Goal: Task Accomplishment & Management: Manage account settings

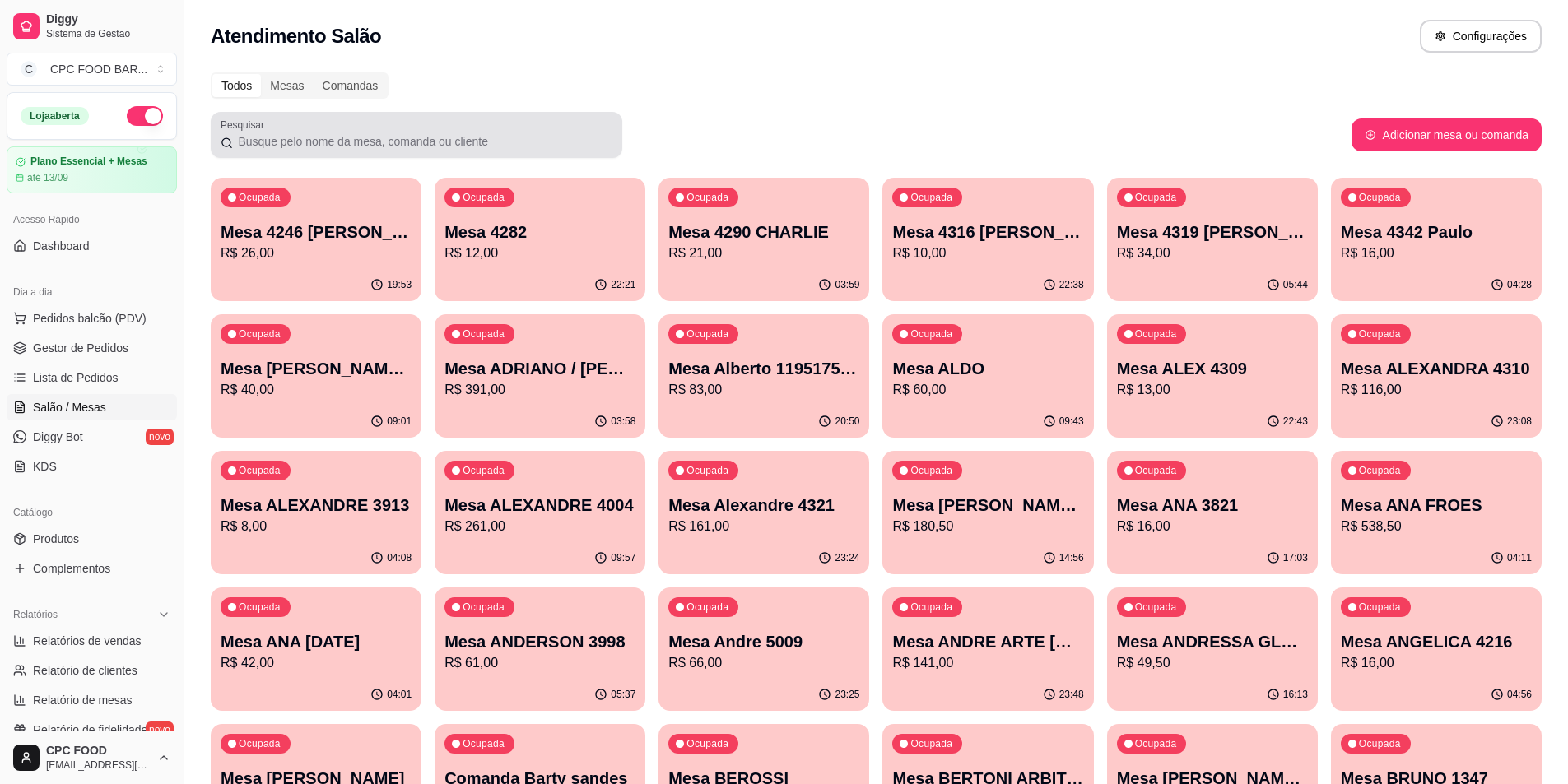
click at [331, 150] on div at bounding box center [416, 134] width 392 height 33
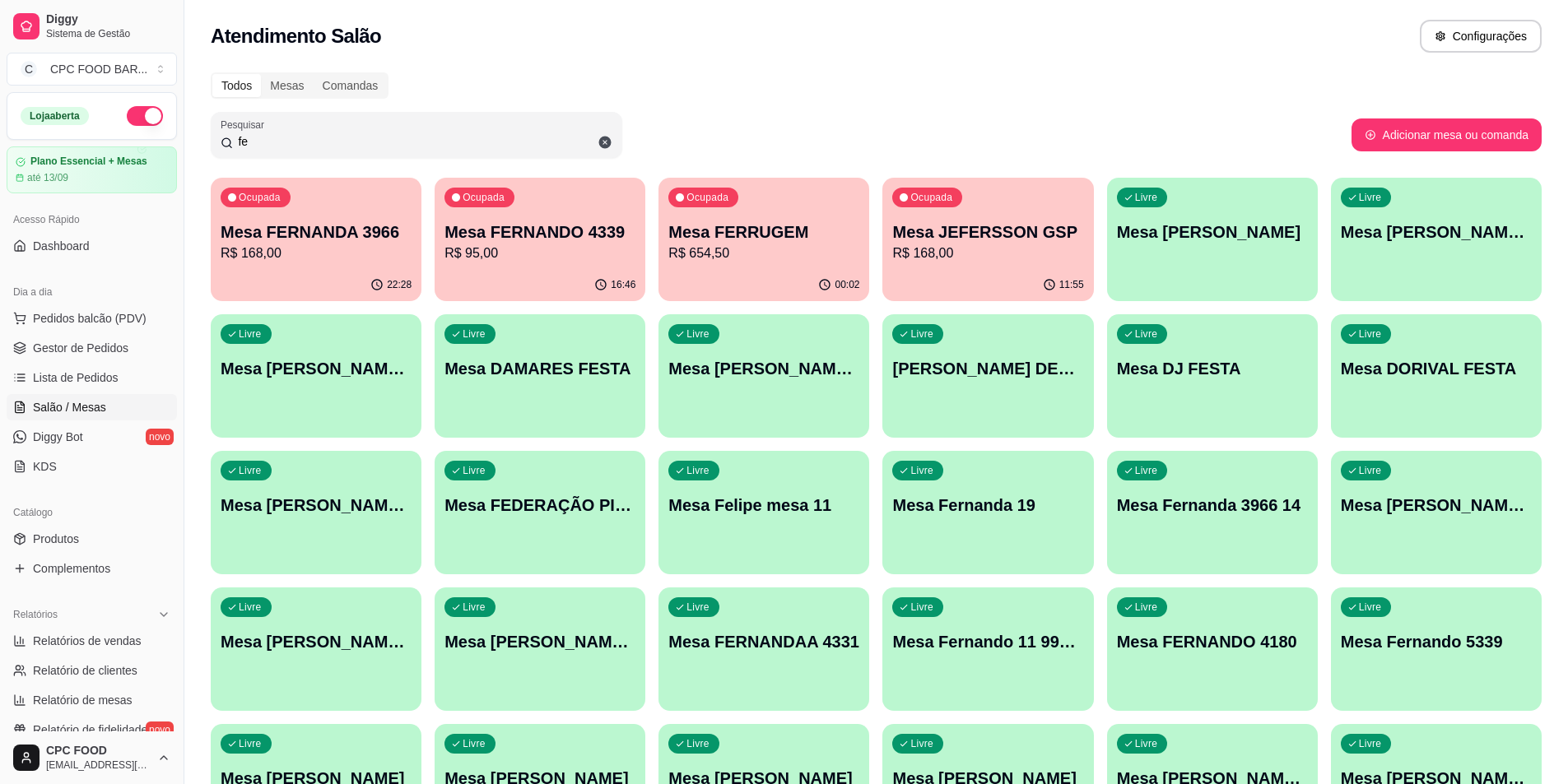
type input "fe"
click at [736, 235] on p "Mesa FERRUGEM" at bounding box center [763, 231] width 191 height 23
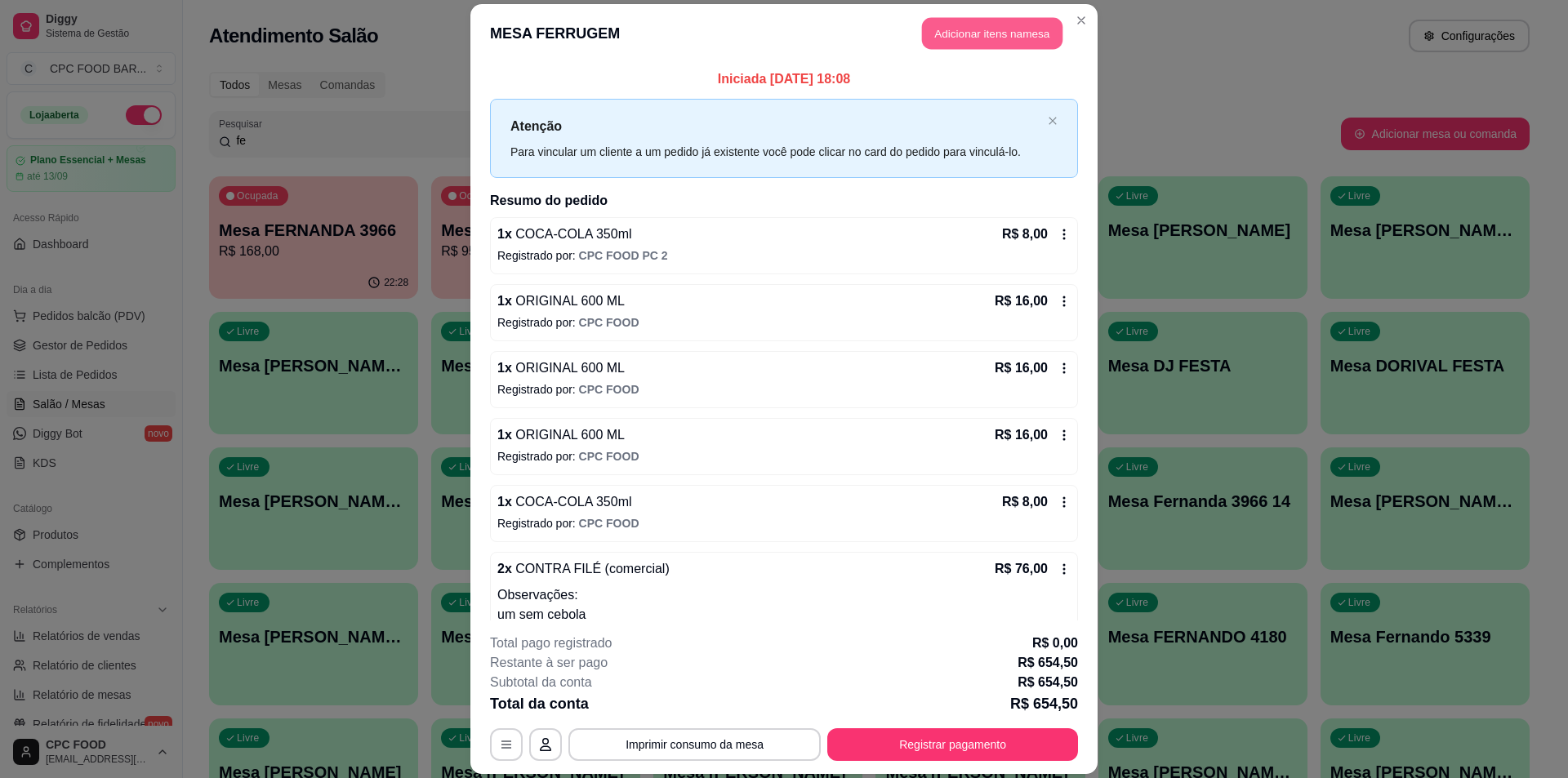
click at [940, 41] on button "Adicionar itens na mesa" at bounding box center [992, 32] width 141 height 32
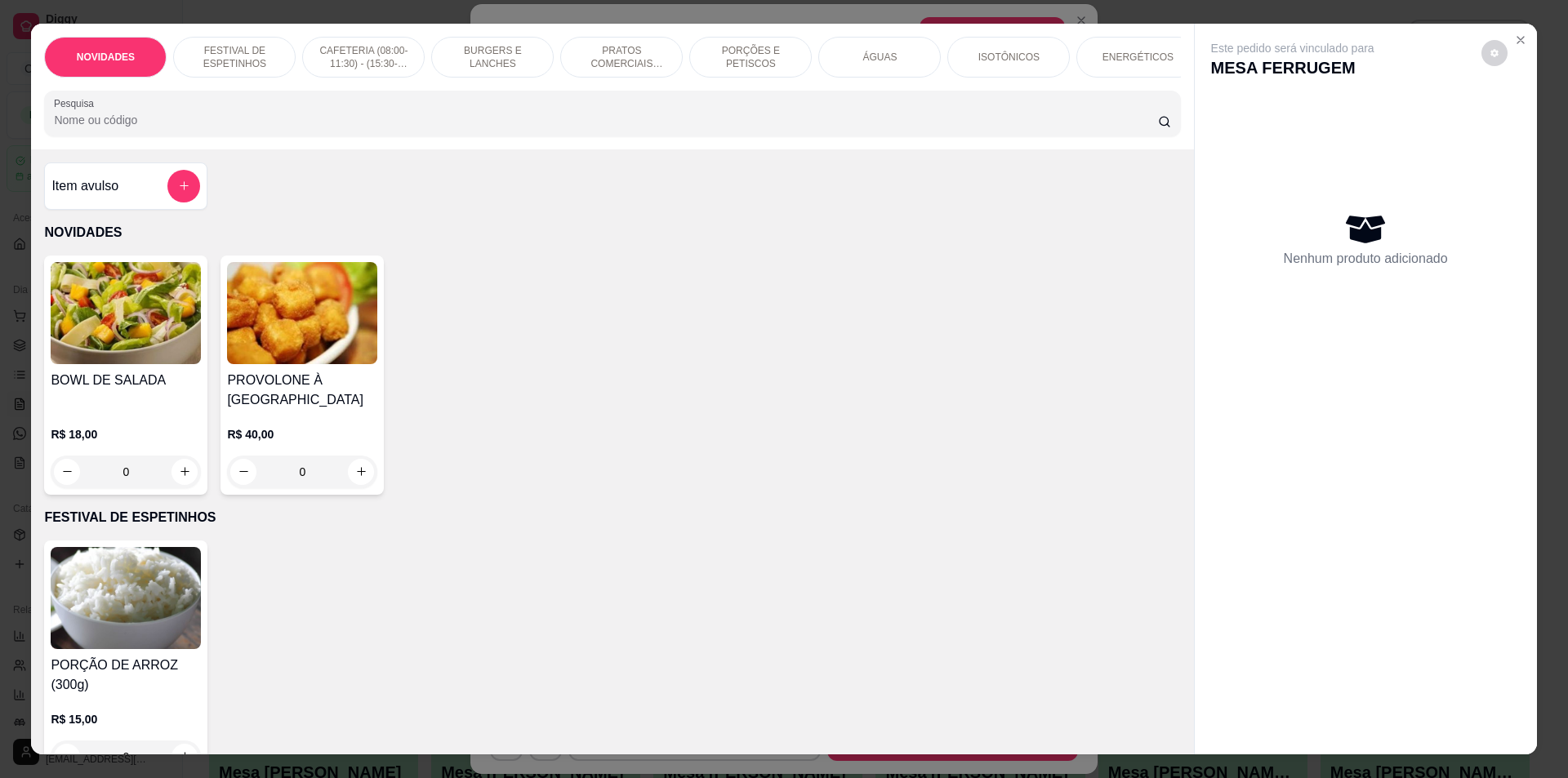
click at [729, 128] on input "Pesquisa" at bounding box center [606, 120] width 1103 height 17
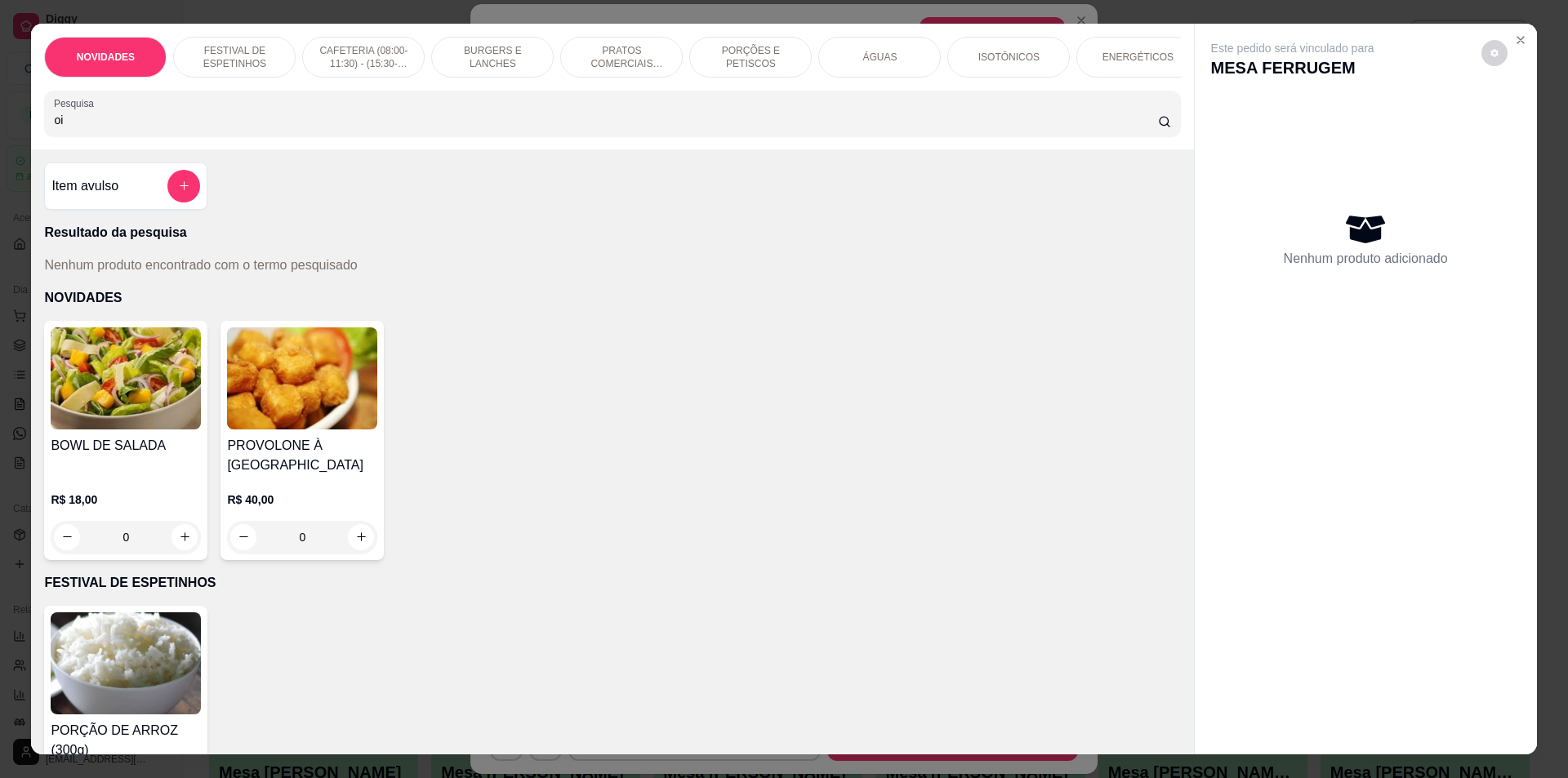
type input "o"
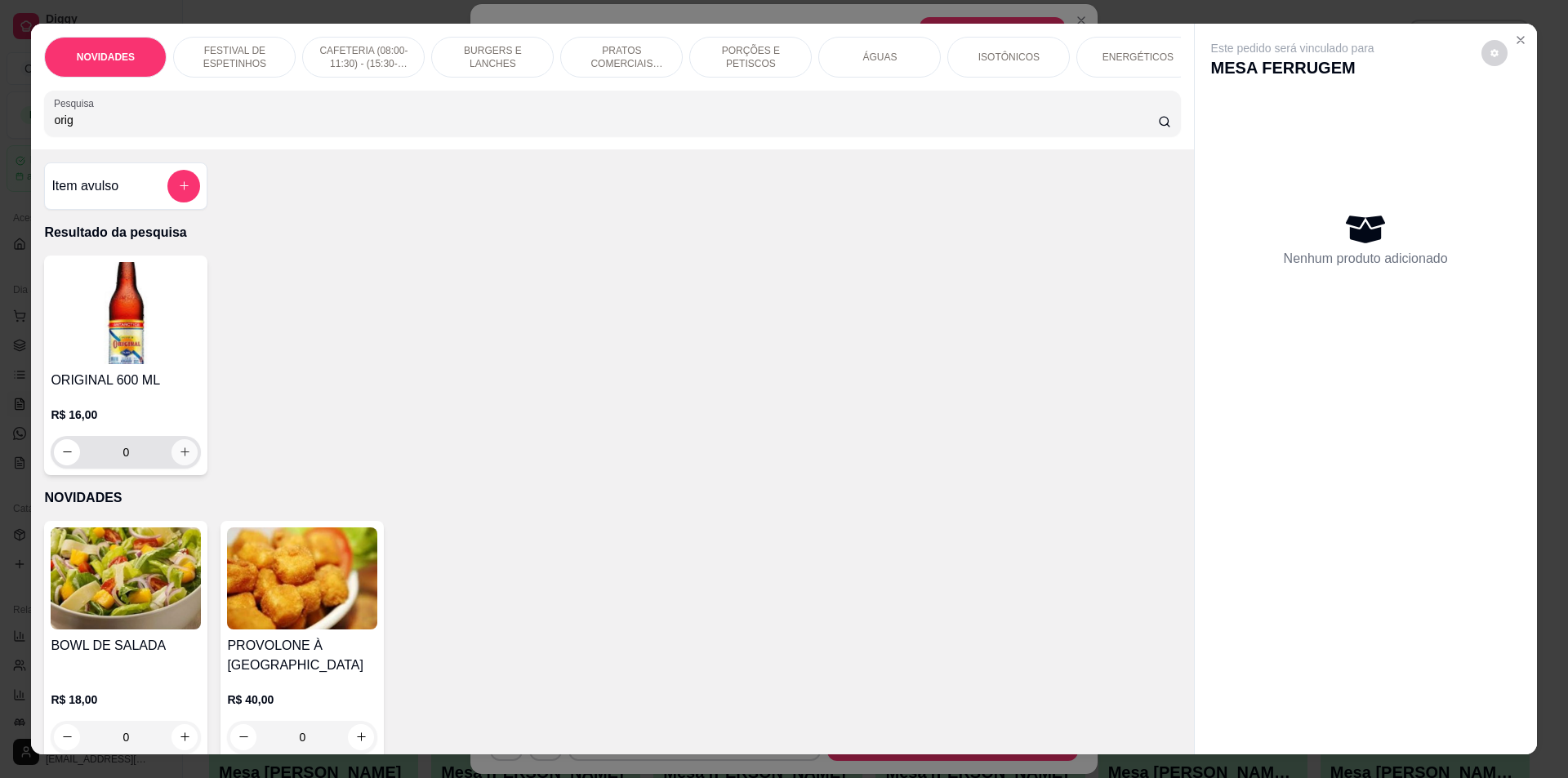
type input "orig"
click at [179, 458] on icon "increase-product-quantity" at bounding box center [185, 452] width 12 height 12
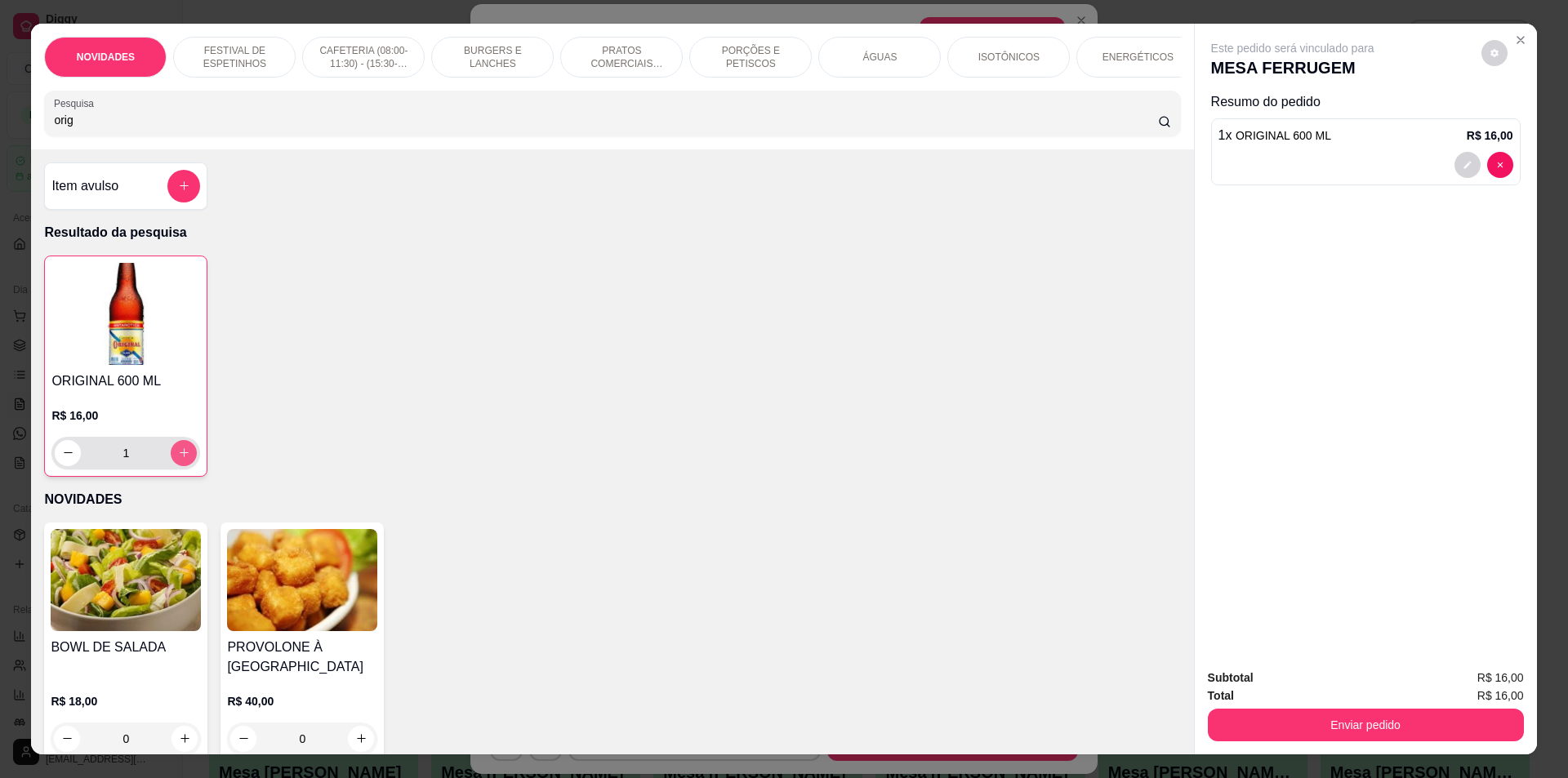
type input "1"
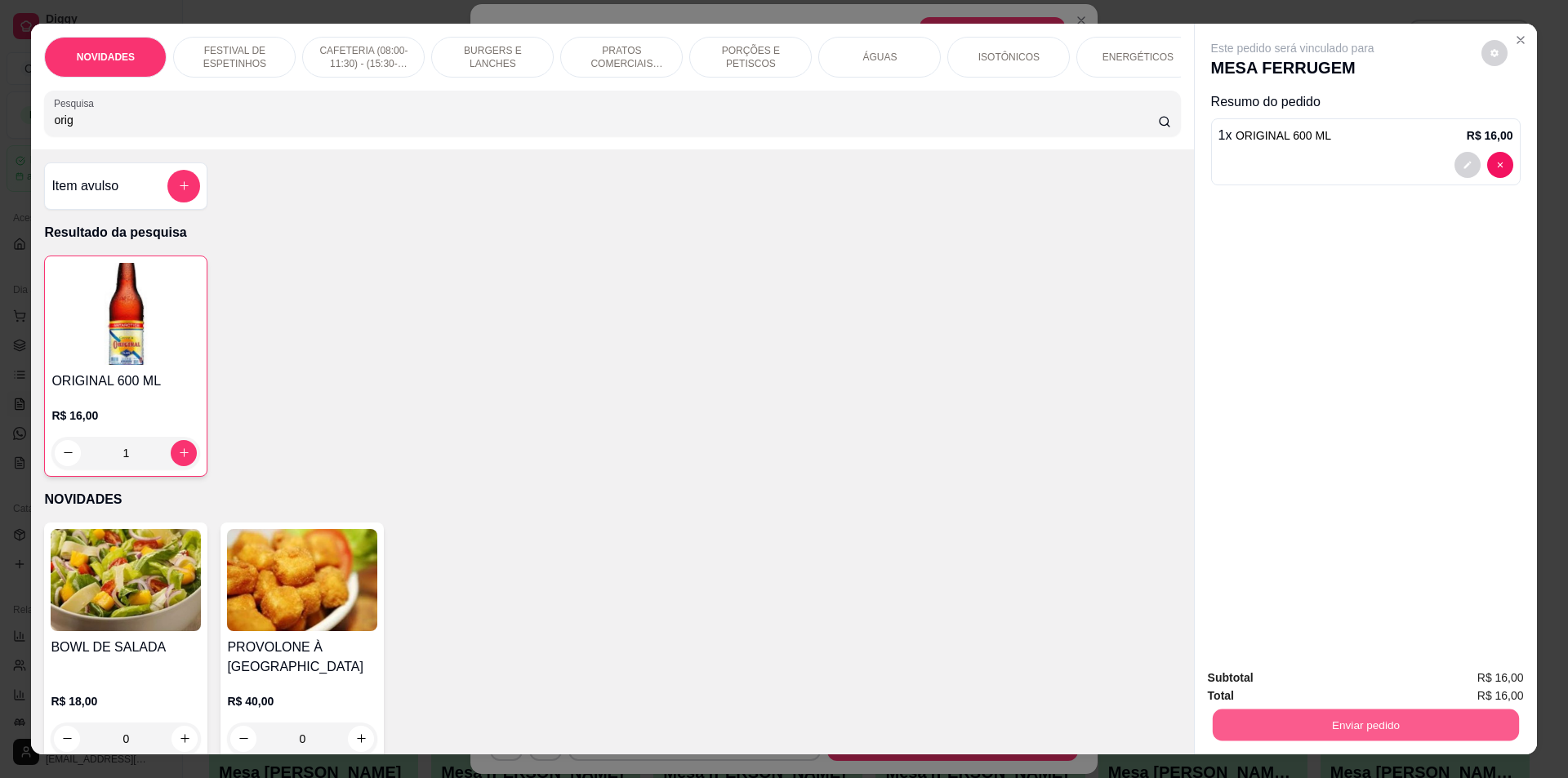
click at [1326, 722] on button "Enviar pedido" at bounding box center [1364, 726] width 306 height 32
click at [1303, 677] on button "Não registrar e enviar pedido" at bounding box center [1311, 685] width 164 height 31
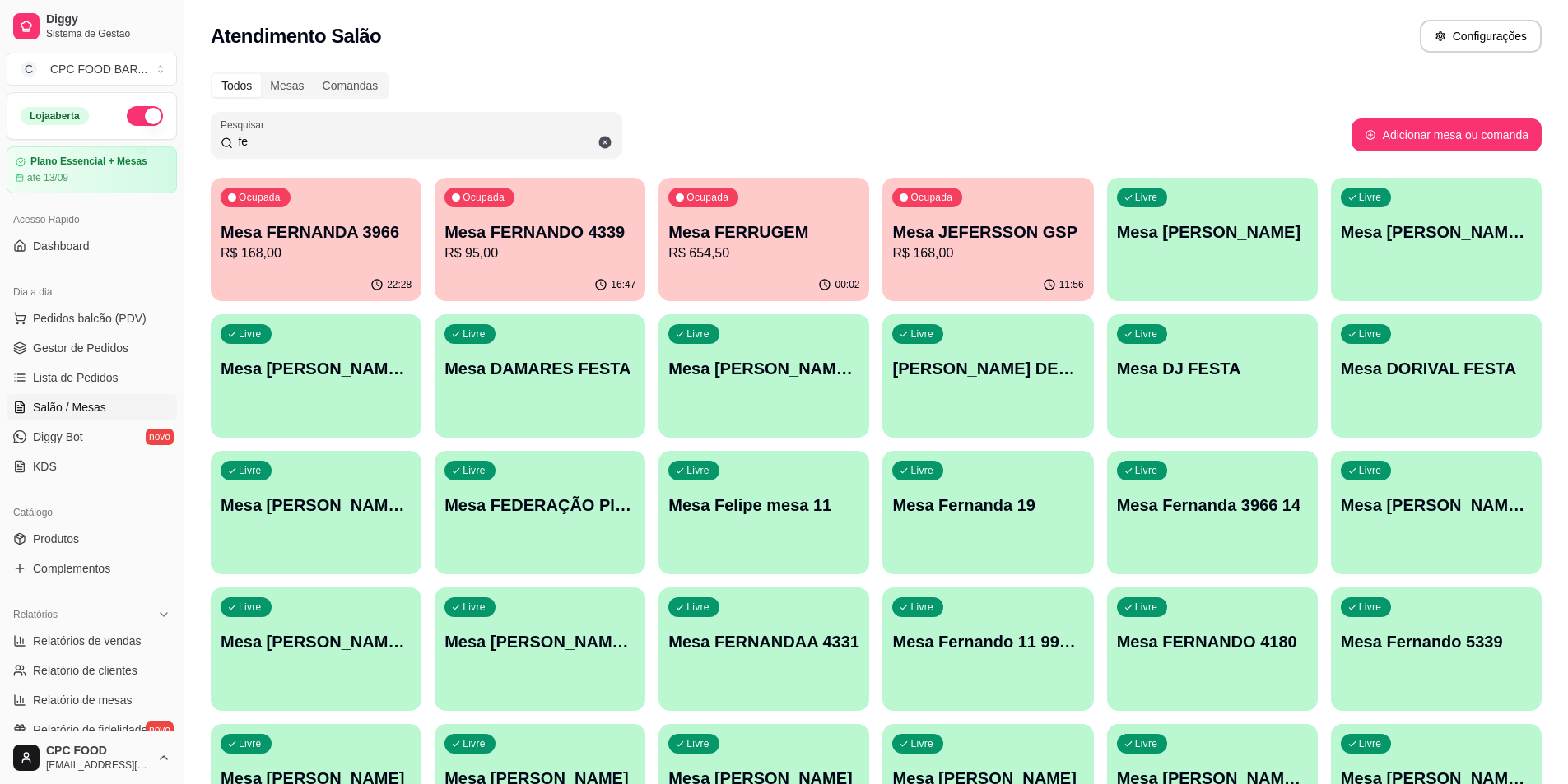
drag, startPoint x: 290, startPoint y: 148, endPoint x: 161, endPoint y: 135, distance: 129.7
click at [161, 135] on div "Diggy Sistema de Gestão C CPC FOOD BAR ... Loja aberta Plano Essencial + Mesas …" at bounding box center [784, 730] width 1568 height 1461
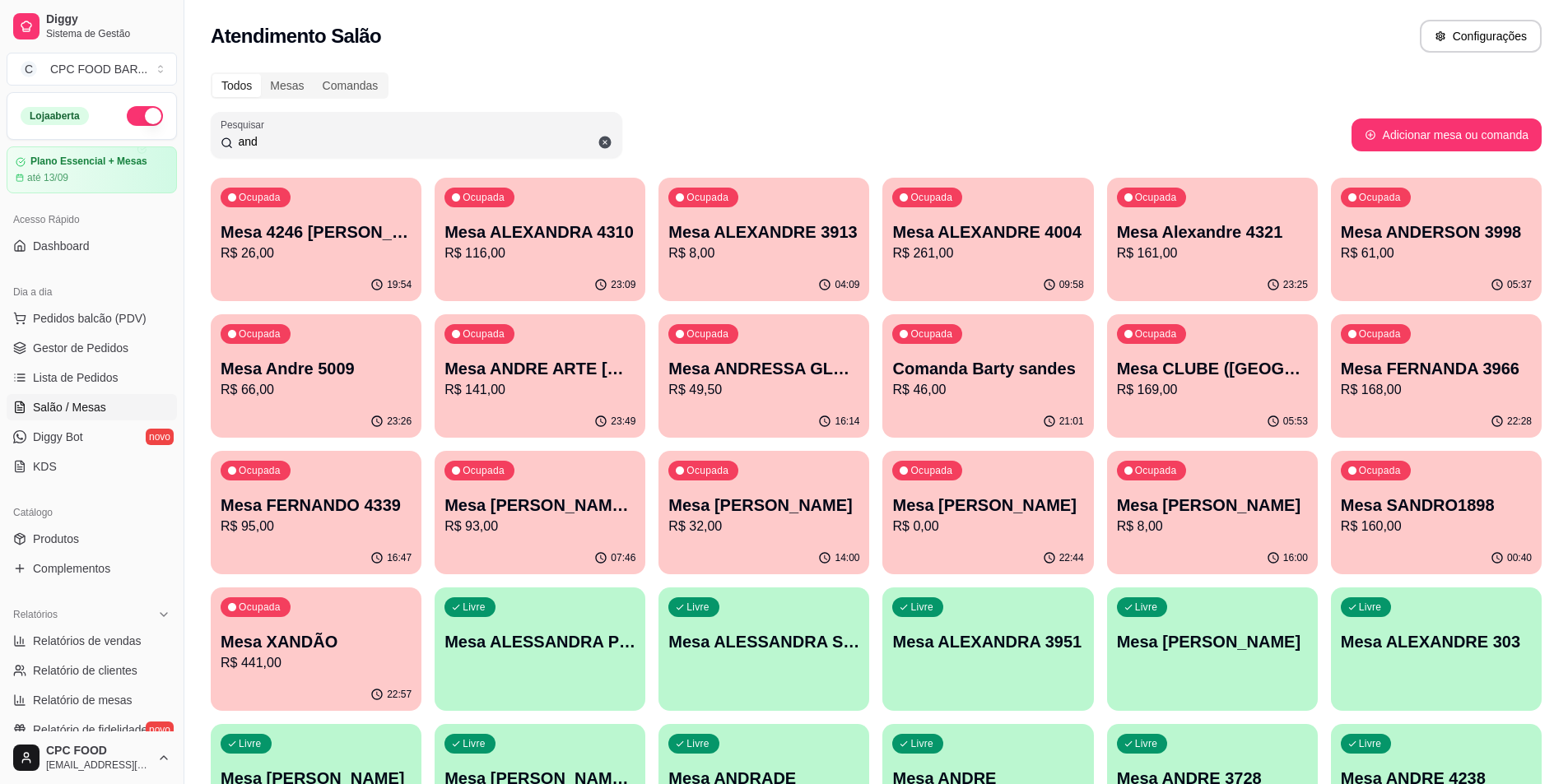
type input "and"
click at [576, 361] on p "Mesa ANDRE ARTE [GEOGRAPHIC_DATA]" at bounding box center [540, 369] width 186 height 22
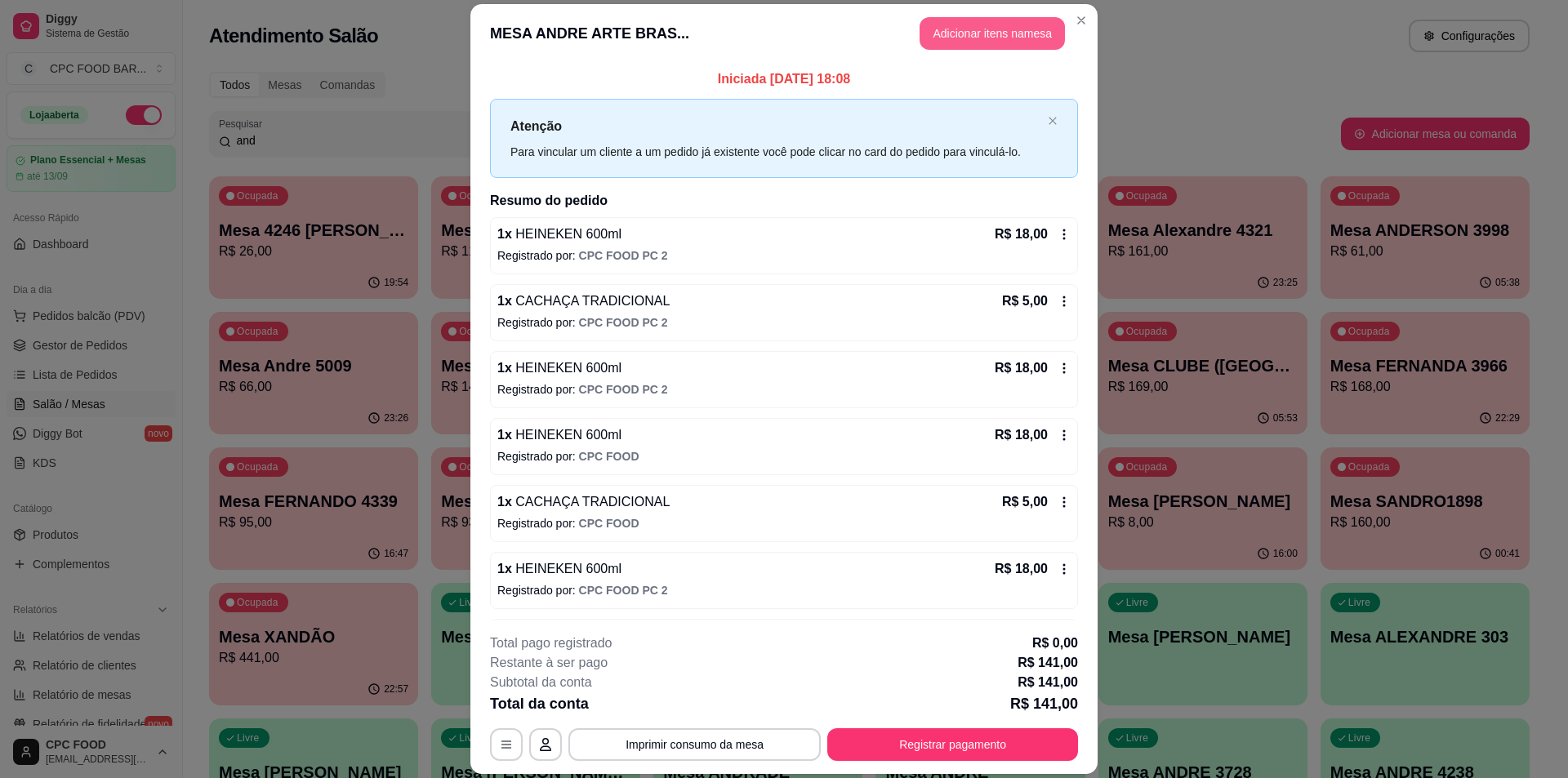
click at [973, 27] on button "Adicionar itens na mesa" at bounding box center [993, 32] width 146 height 32
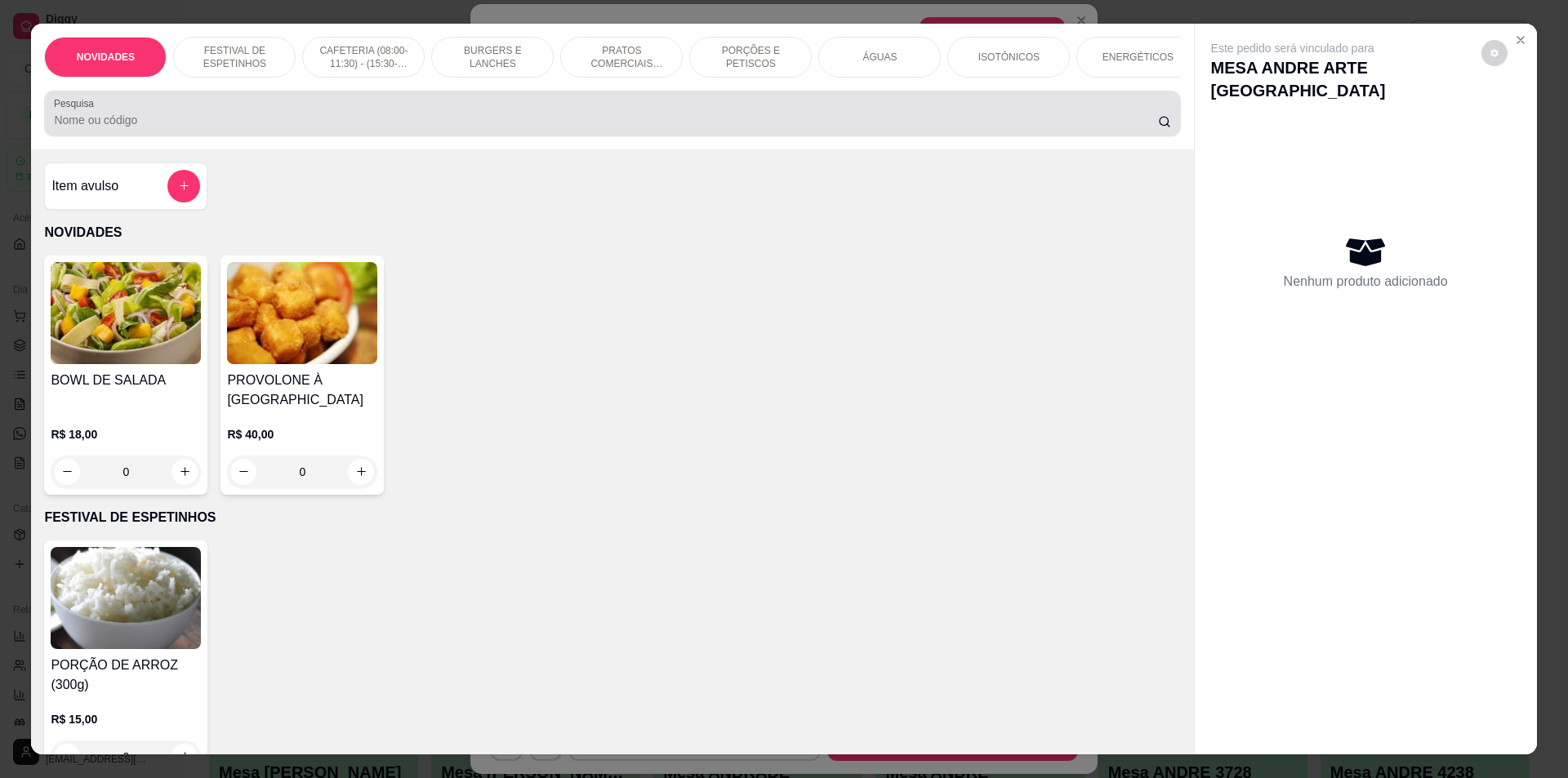
click at [606, 122] on div at bounding box center [612, 113] width 1116 height 32
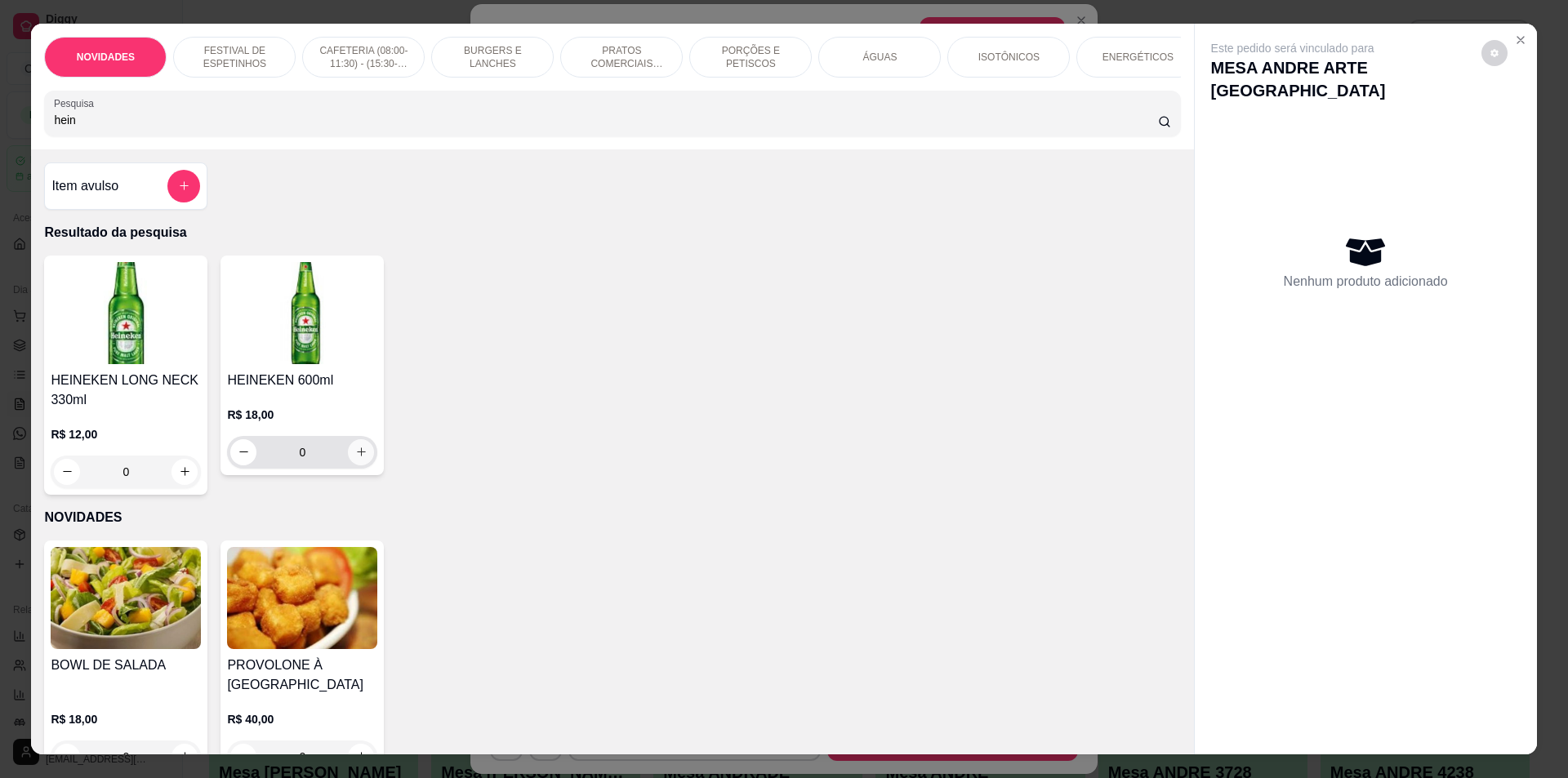
type input "hein"
click at [357, 458] on icon "increase-product-quantity" at bounding box center [361, 452] width 12 height 12
type input "1"
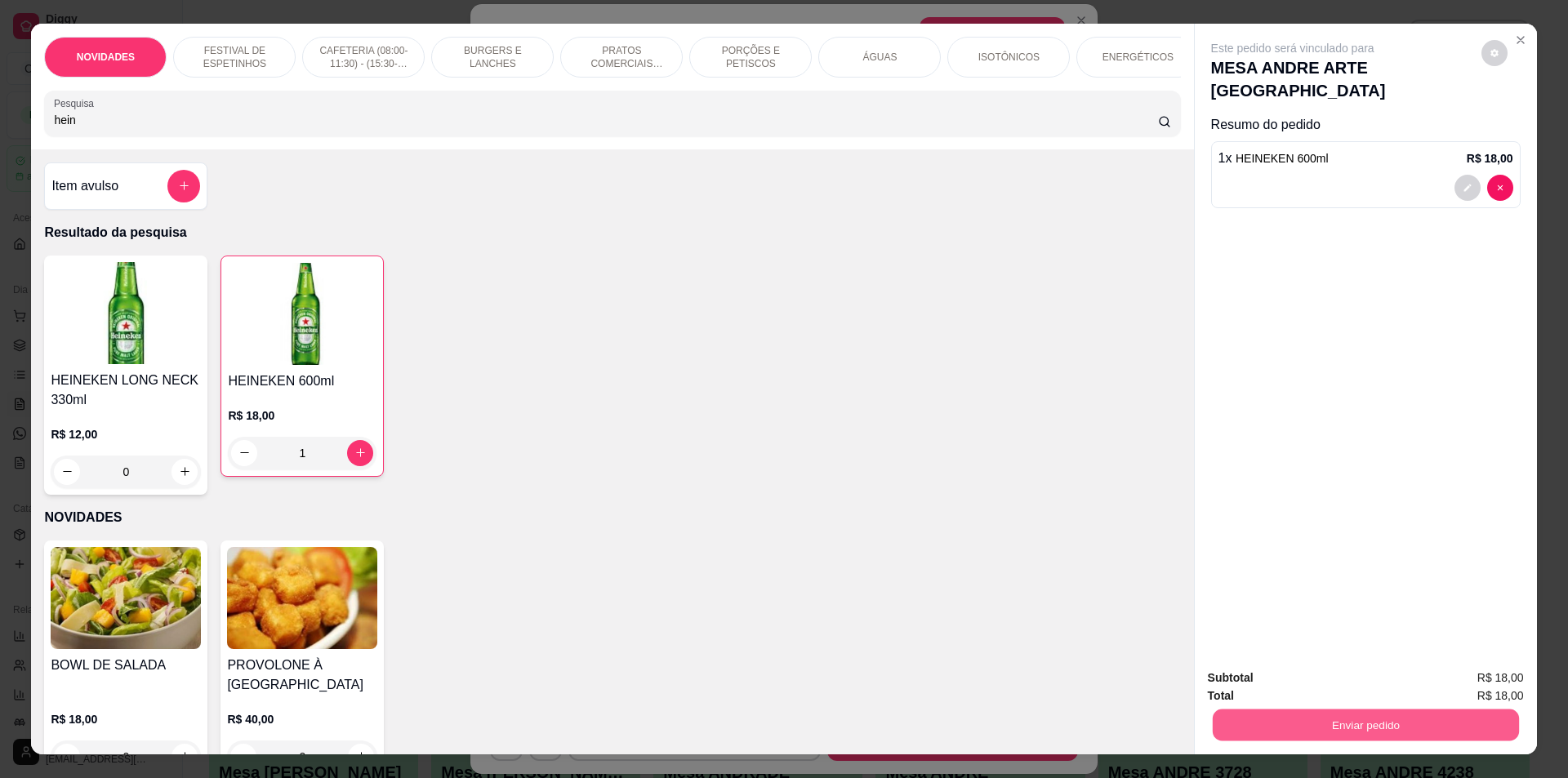
click at [1305, 723] on button "Enviar pedido" at bounding box center [1364, 726] width 306 height 32
click at [1288, 687] on button "Não registrar e enviar pedido" at bounding box center [1311, 684] width 164 height 31
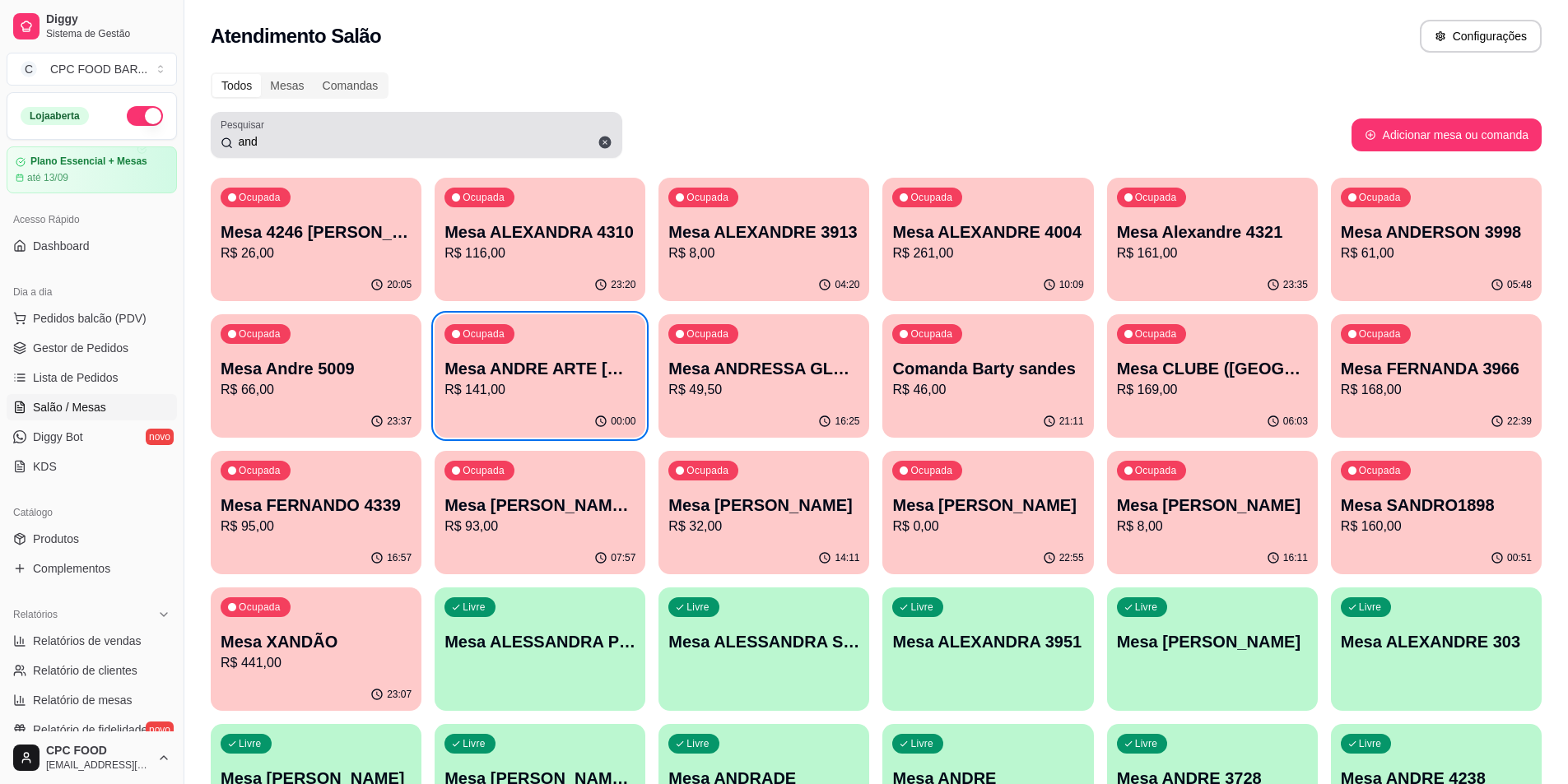
click at [609, 136] on icon at bounding box center [604, 142] width 15 height 15
click at [393, 138] on input "and" at bounding box center [423, 141] width 379 height 17
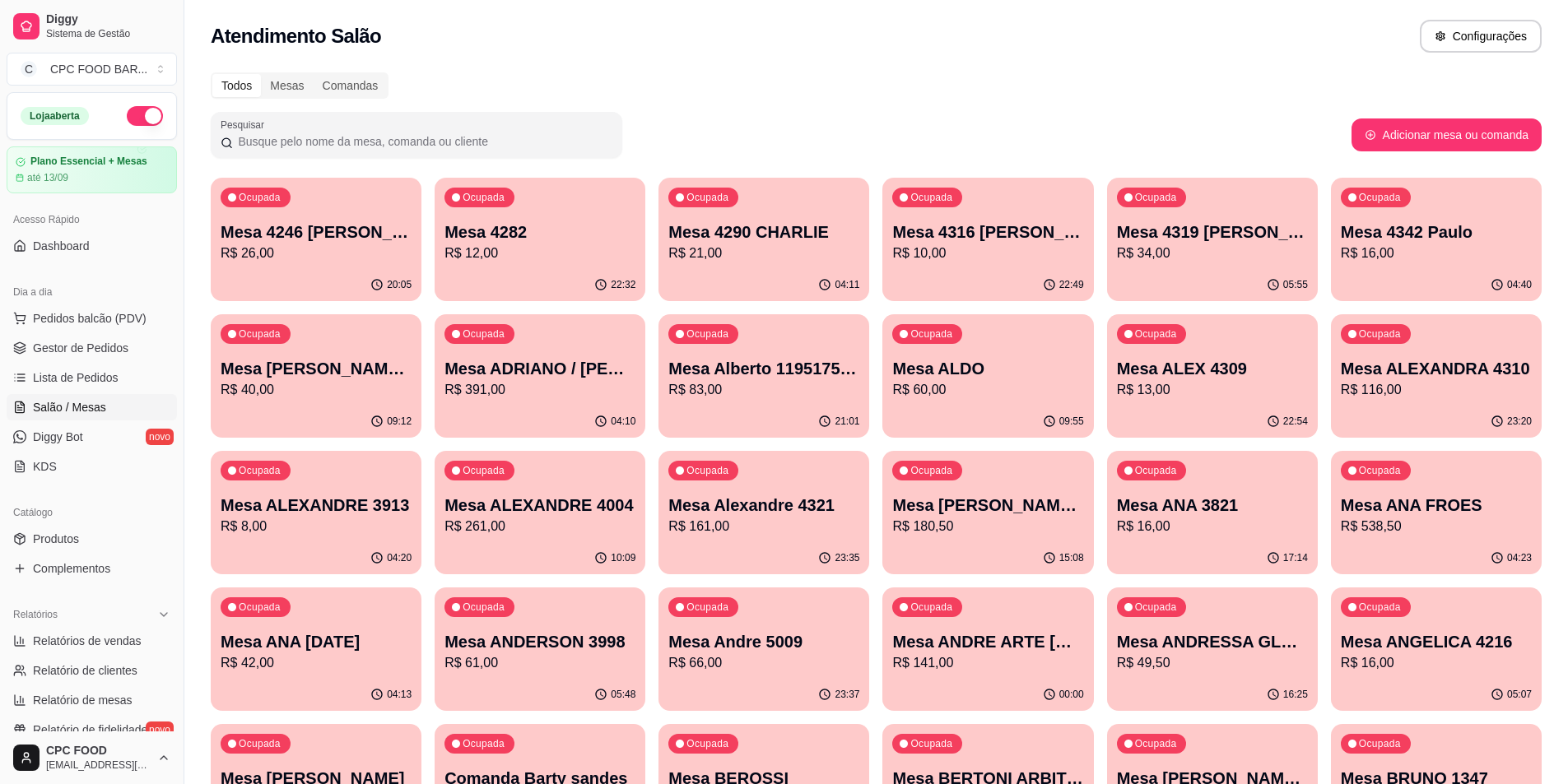
click at [302, 136] on input "Pesquisar" at bounding box center [423, 141] width 379 height 17
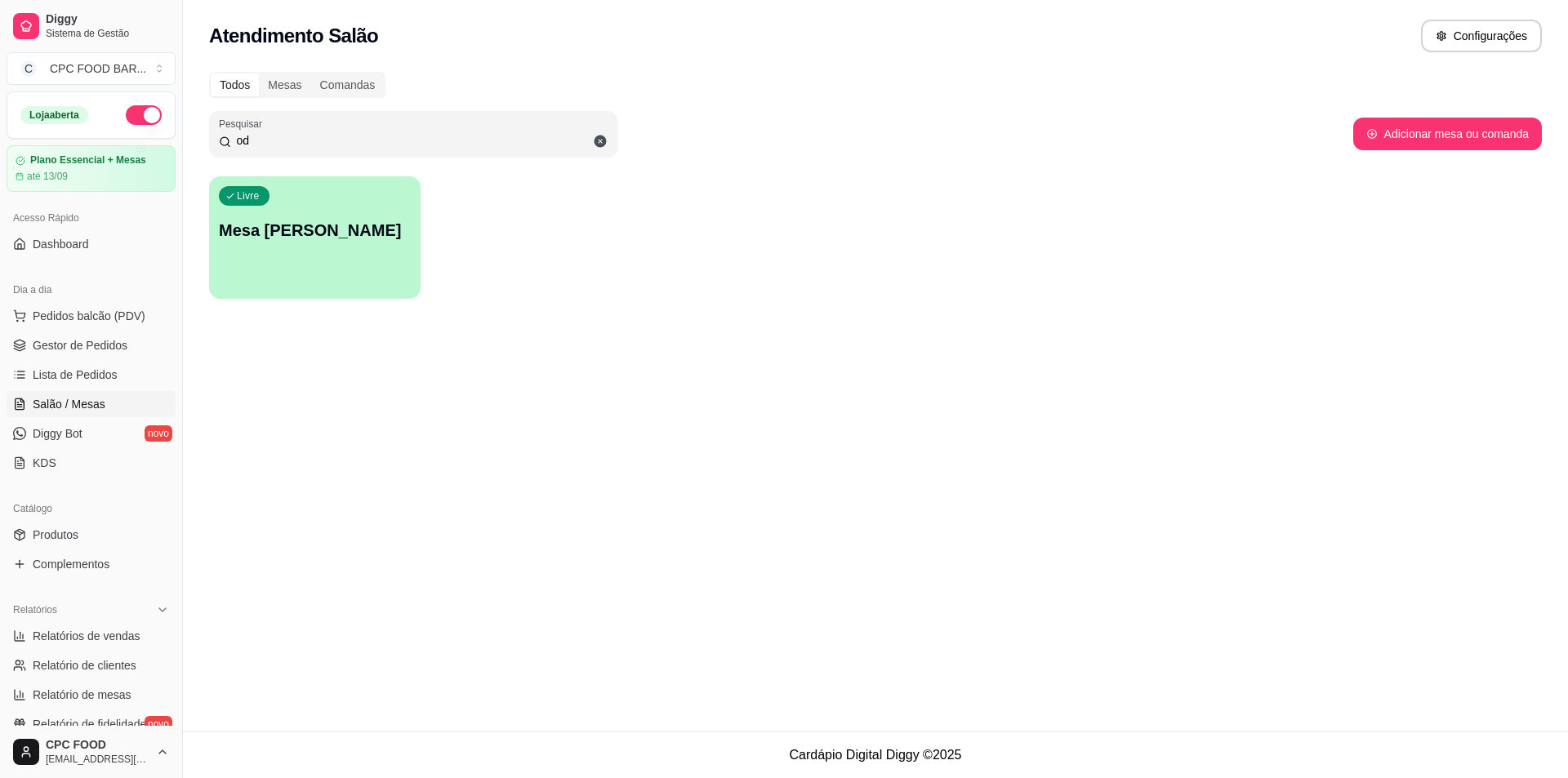
type input "o"
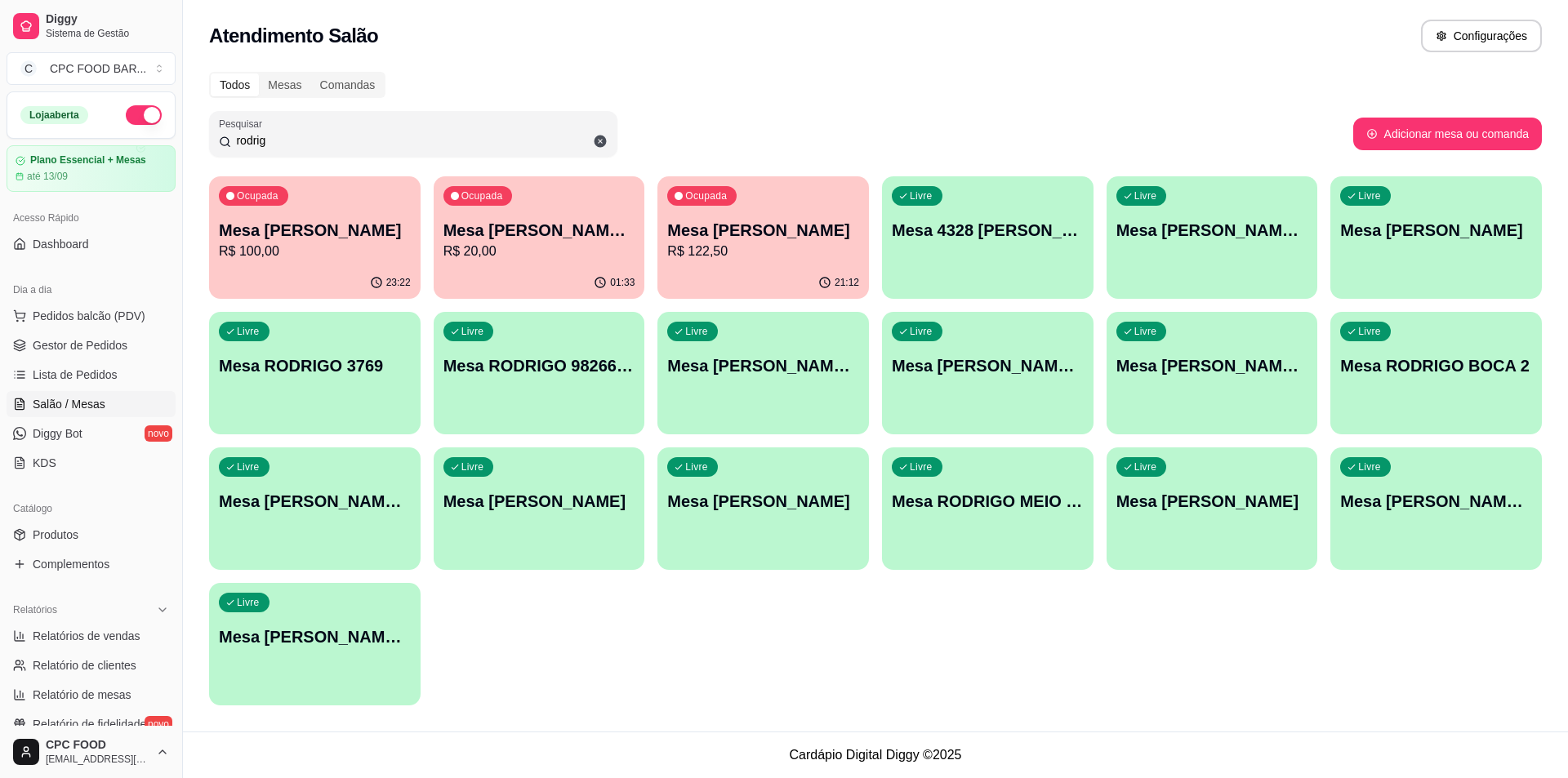
type input "rodrig"
click at [379, 192] on div "Ocupada Mesa RODRIGO BOCA R$ 100,00" at bounding box center [315, 223] width 205 height 89
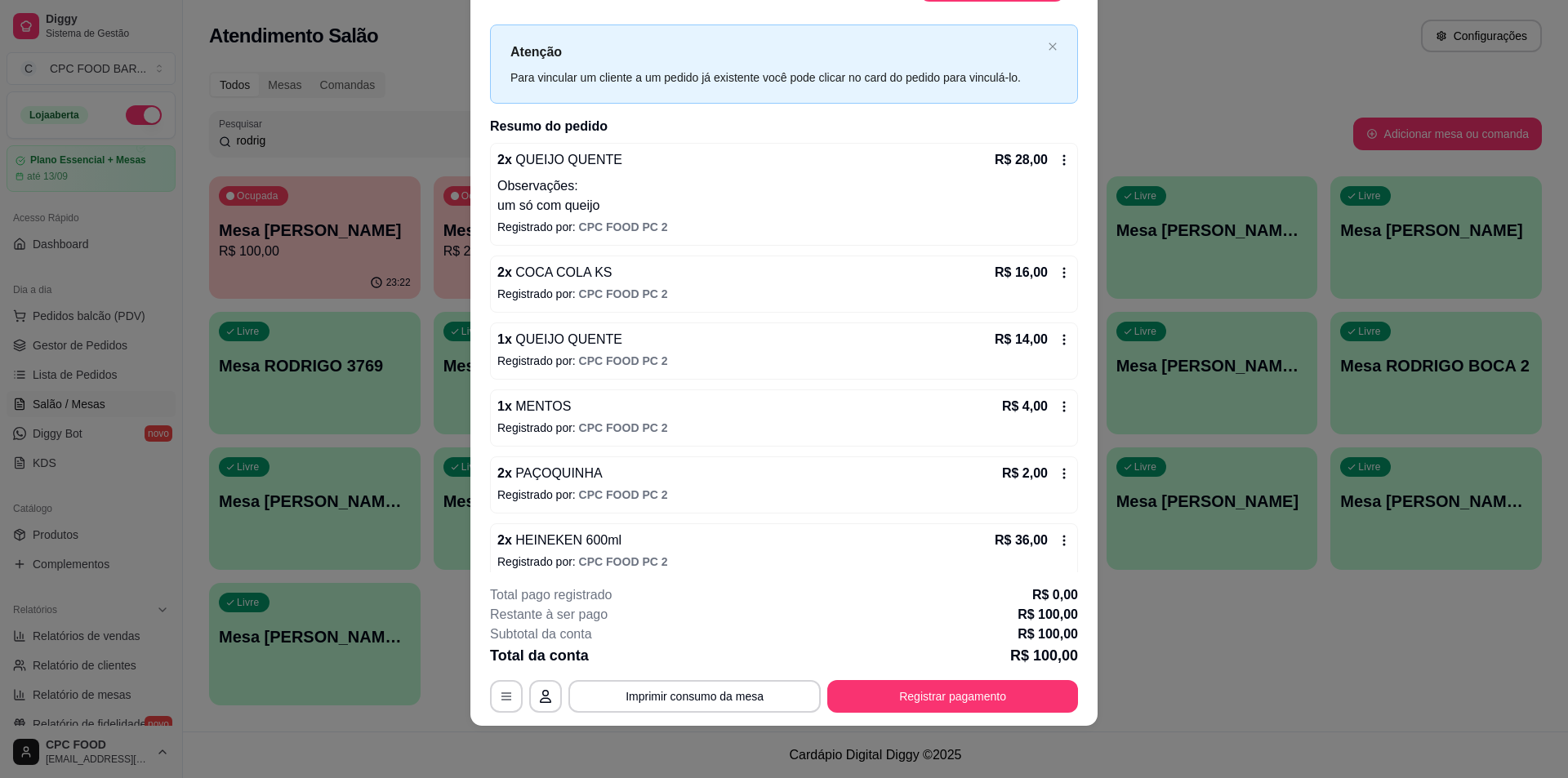
scroll to position [40, 0]
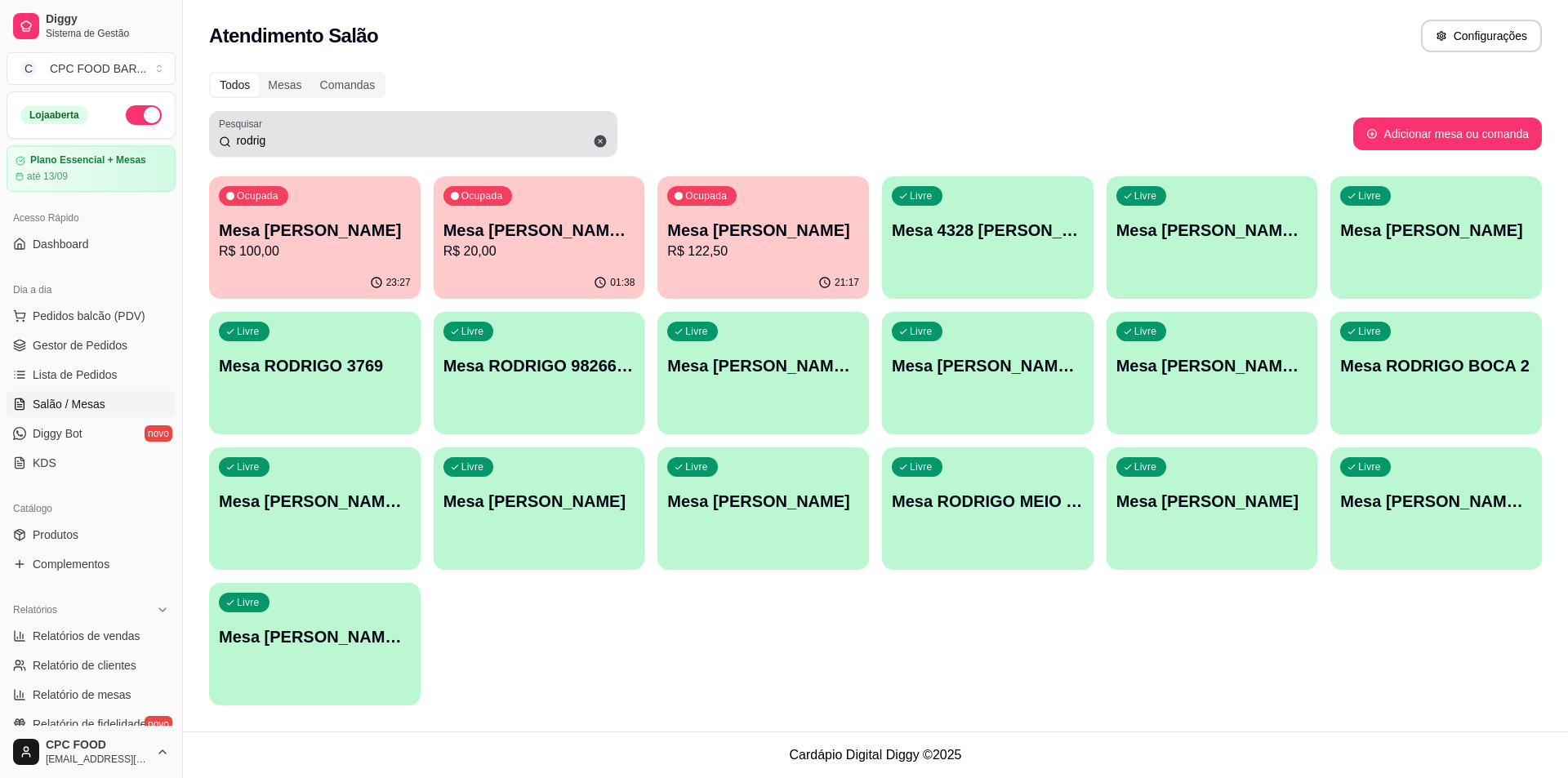
click at [601, 143] on icon at bounding box center [601, 142] width 12 height 12
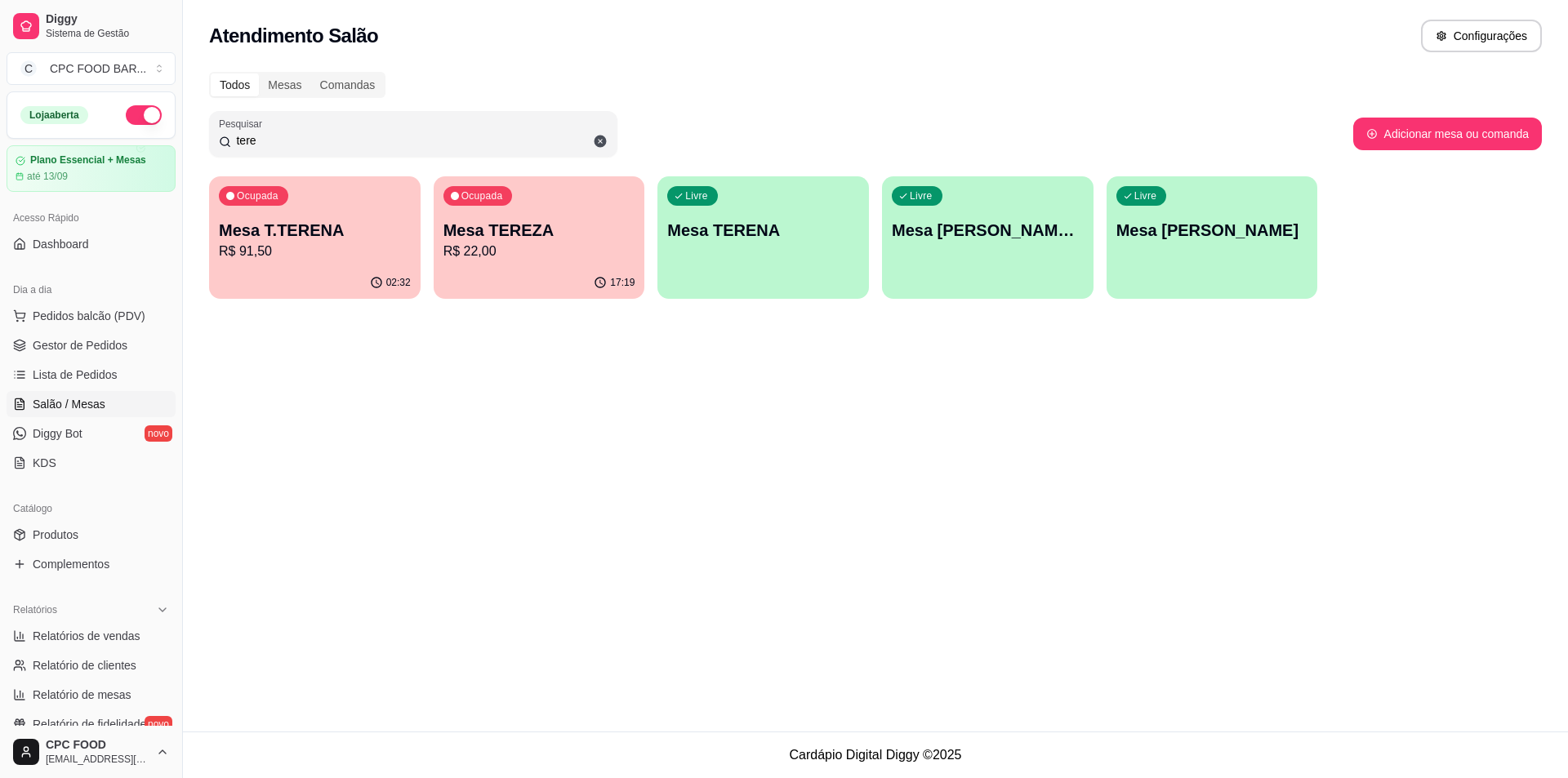
type input "tere"
click at [281, 248] on p "R$ 91,50" at bounding box center [314, 251] width 192 height 20
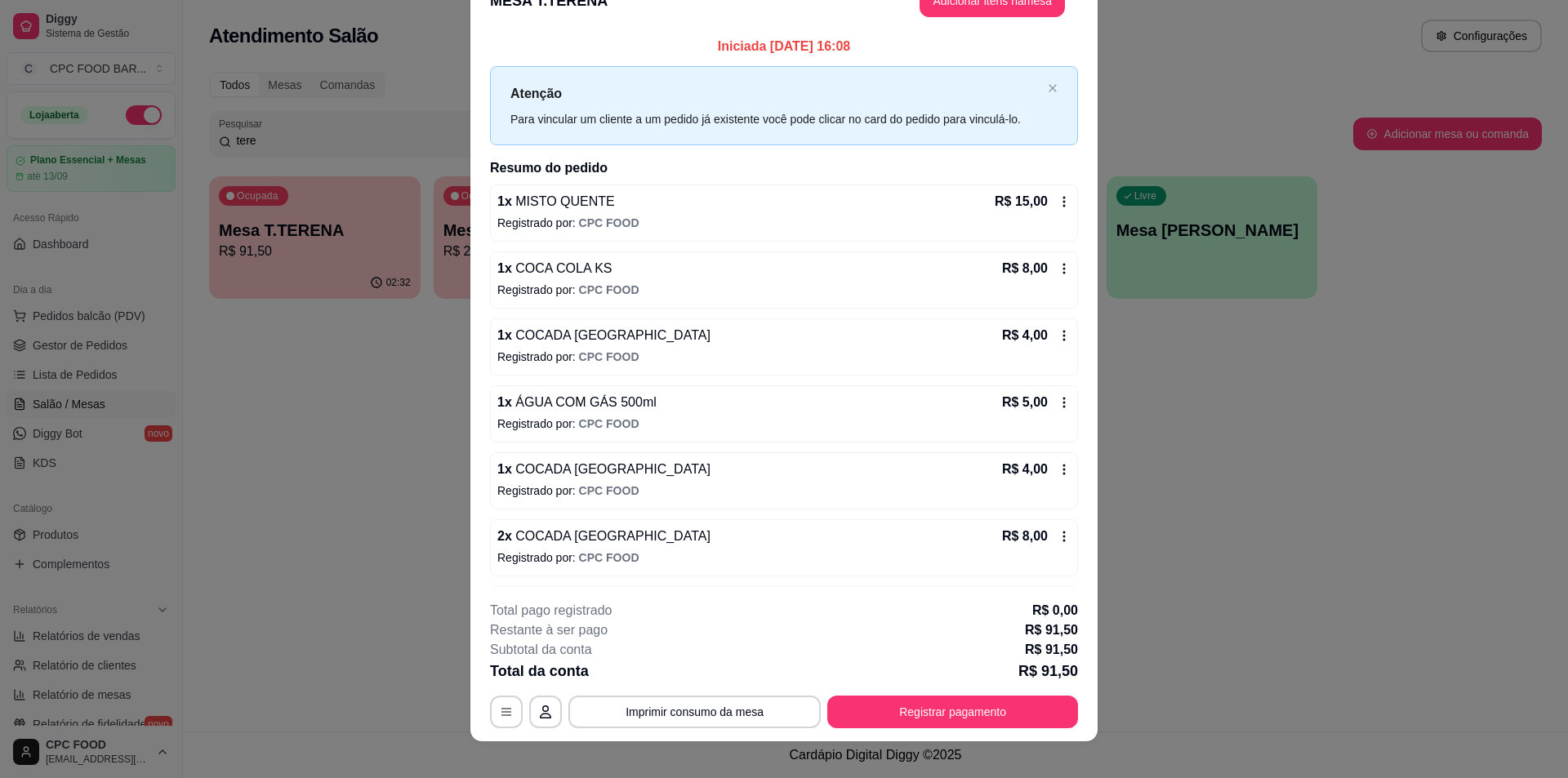
scroll to position [48, 0]
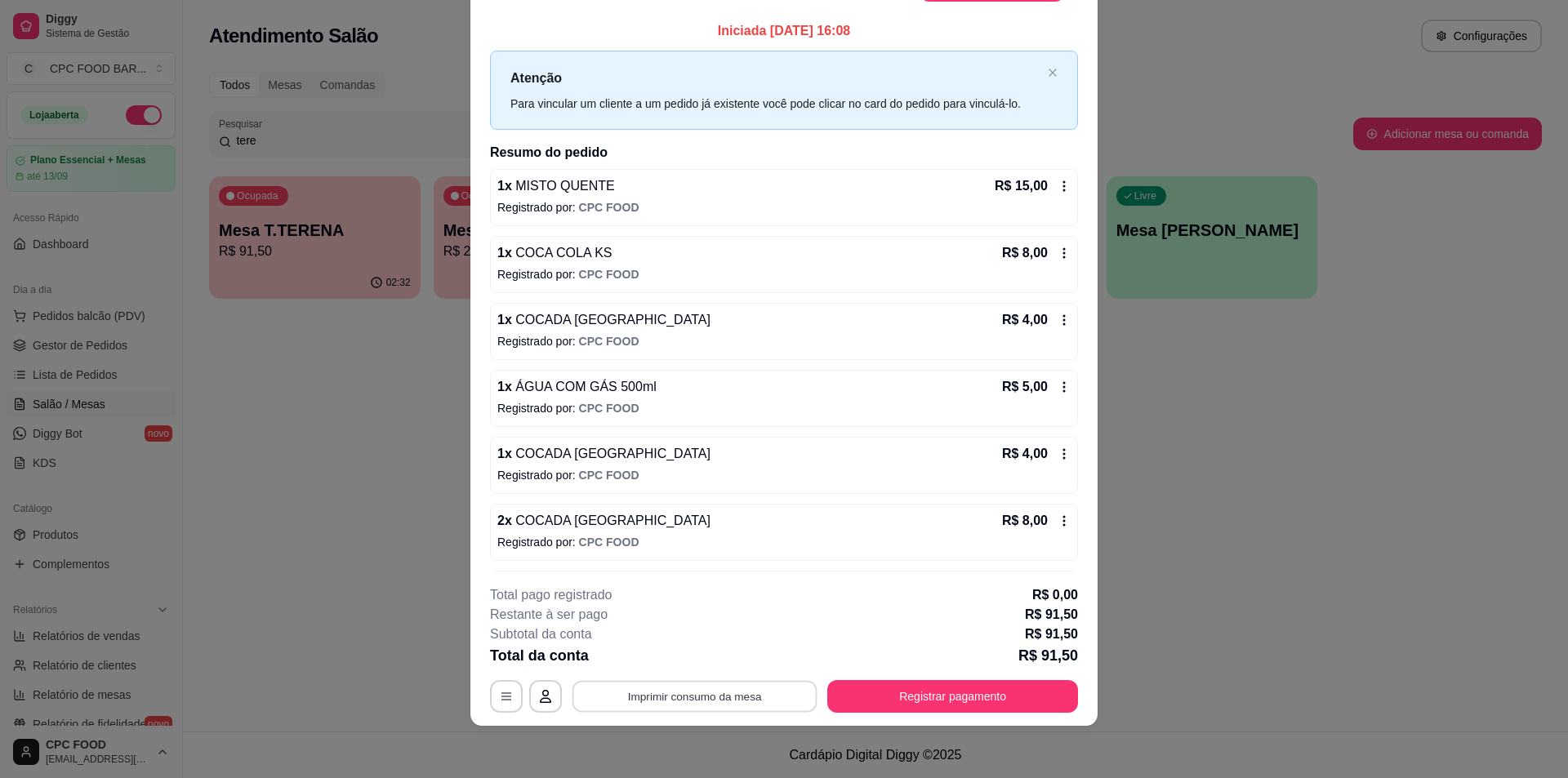
click at [672, 692] on button "Imprimir consumo da mesa" at bounding box center [694, 697] width 245 height 32
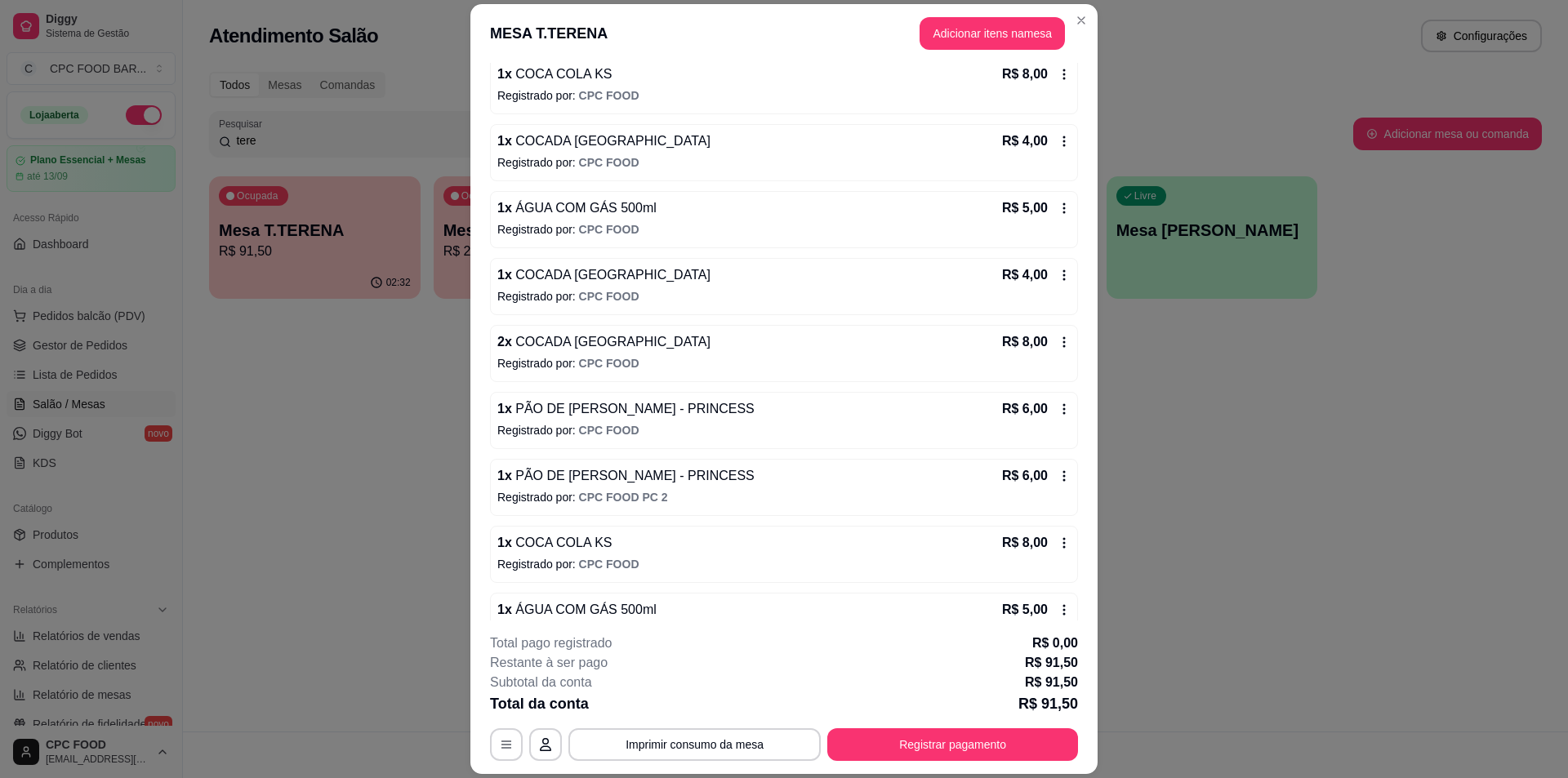
scroll to position [0, 0]
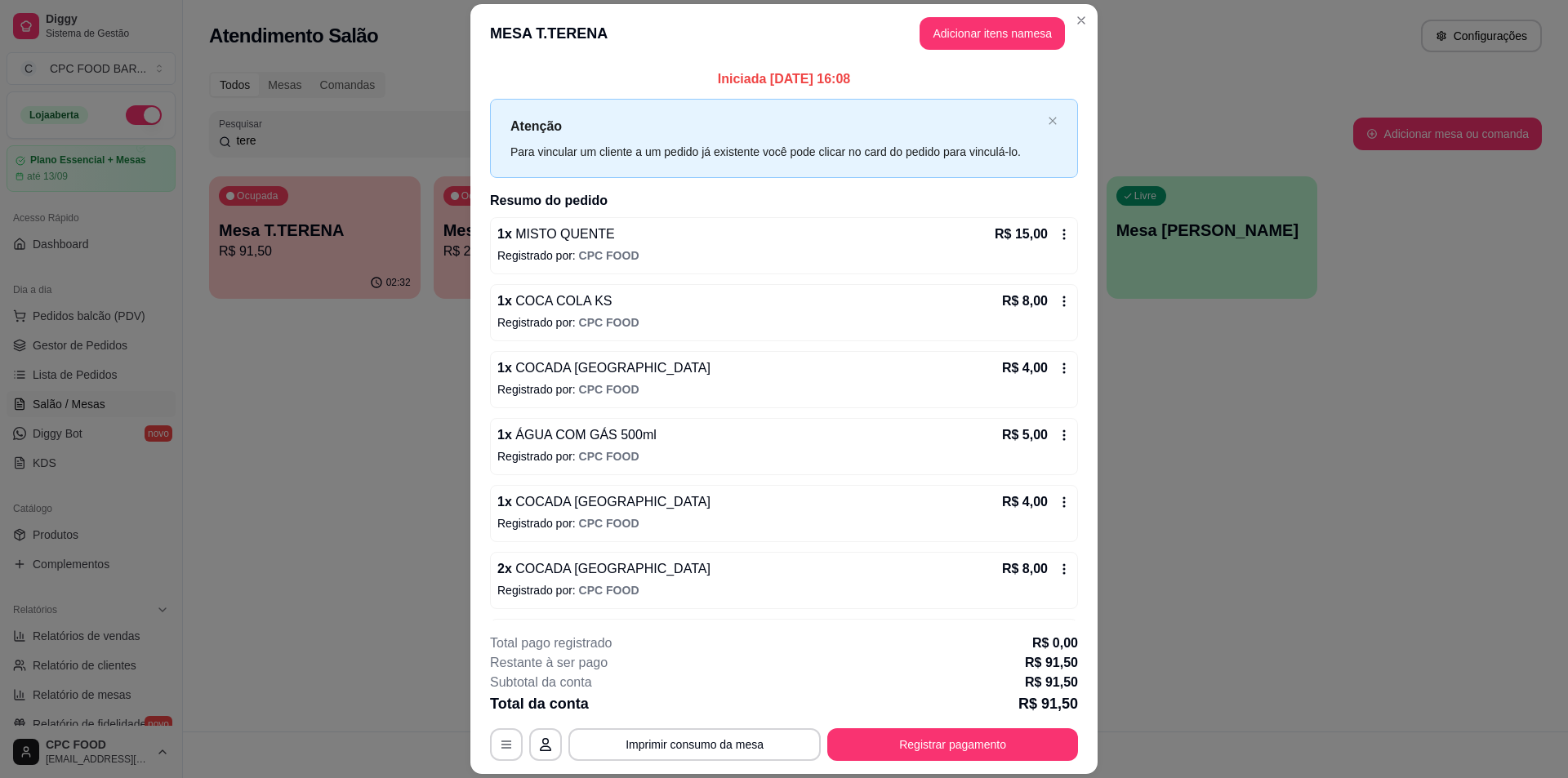
click at [1064, 230] on icon at bounding box center [1065, 233] width 2 height 11
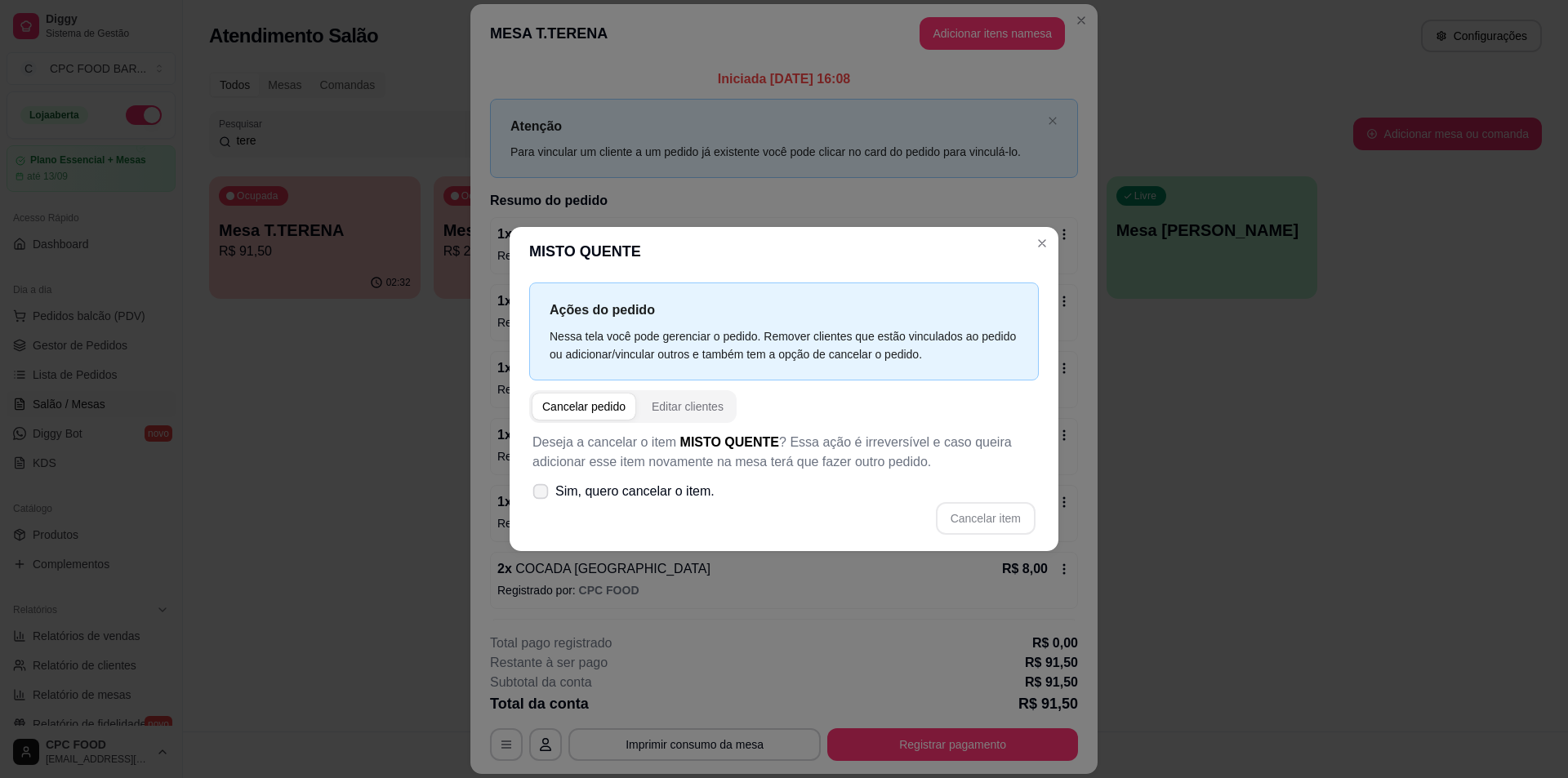
click at [629, 490] on span "Sim, quero cancelar o item." at bounding box center [635, 491] width 160 height 20
click at [543, 494] on input "Sim, quero cancelar o item." at bounding box center [537, 499] width 11 height 11
checkbox input "true"
click at [958, 512] on button "Cancelar item" at bounding box center [985, 518] width 98 height 32
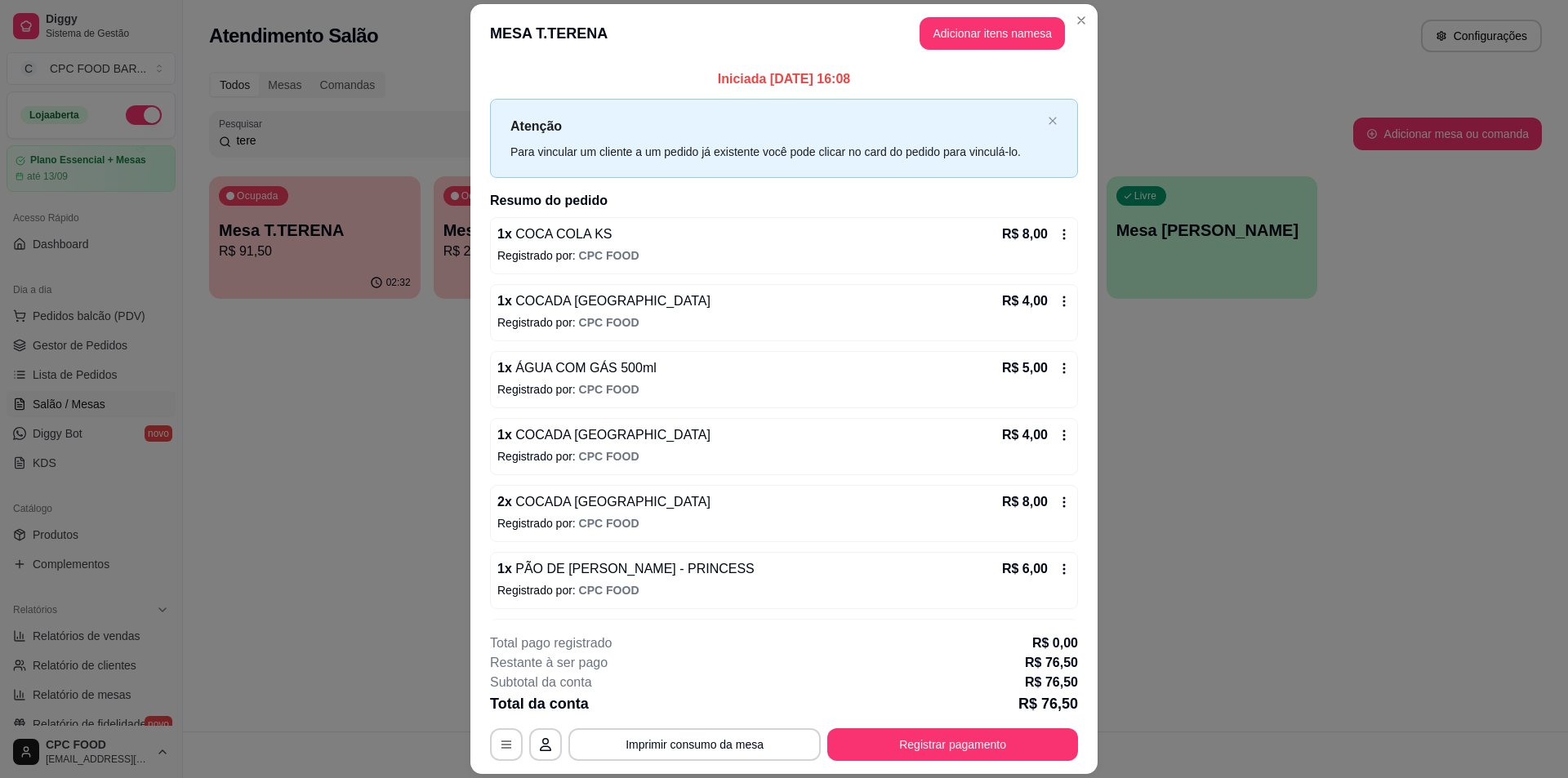
click at [1058, 231] on icon at bounding box center [1064, 233] width 13 height 13
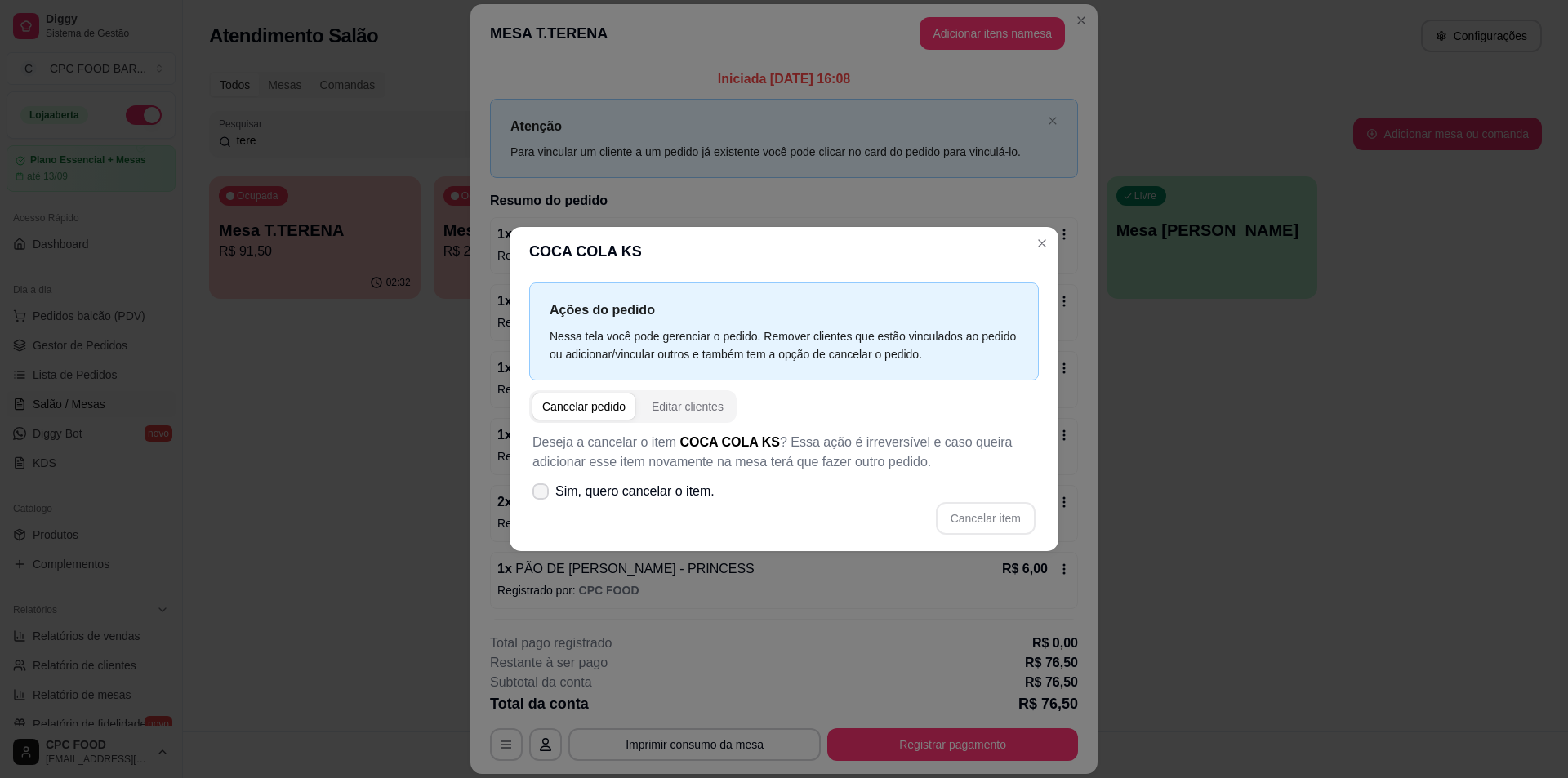
click at [594, 493] on span "Sim, quero cancelar o item." at bounding box center [635, 491] width 160 height 20
click at [543, 494] on input "Sim, quero cancelar o item." at bounding box center [537, 499] width 11 height 11
checkbox input "true"
click at [1009, 519] on button "Cancelar item" at bounding box center [985, 518] width 98 height 32
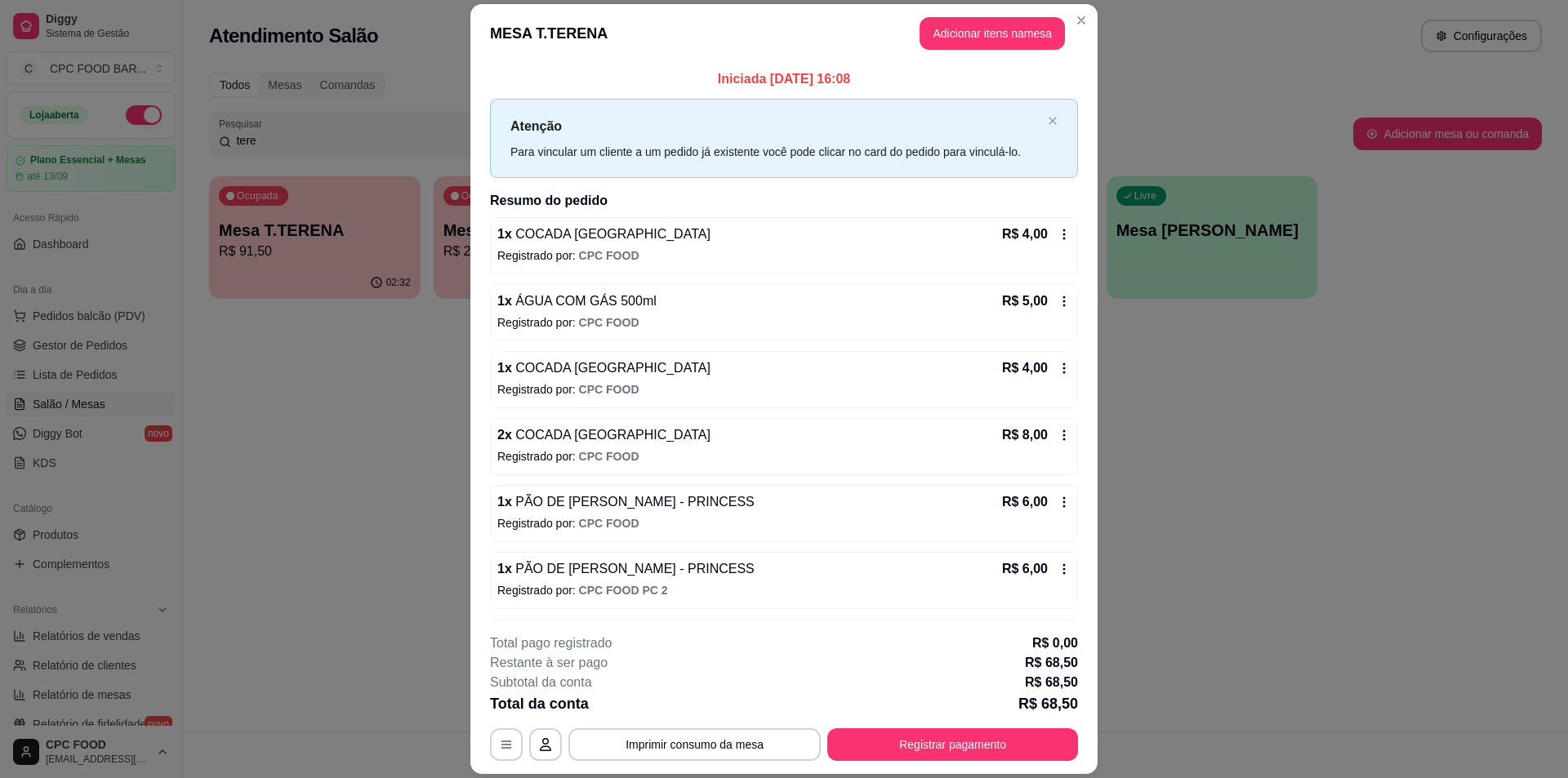
click at [1058, 233] on icon at bounding box center [1064, 233] width 13 height 13
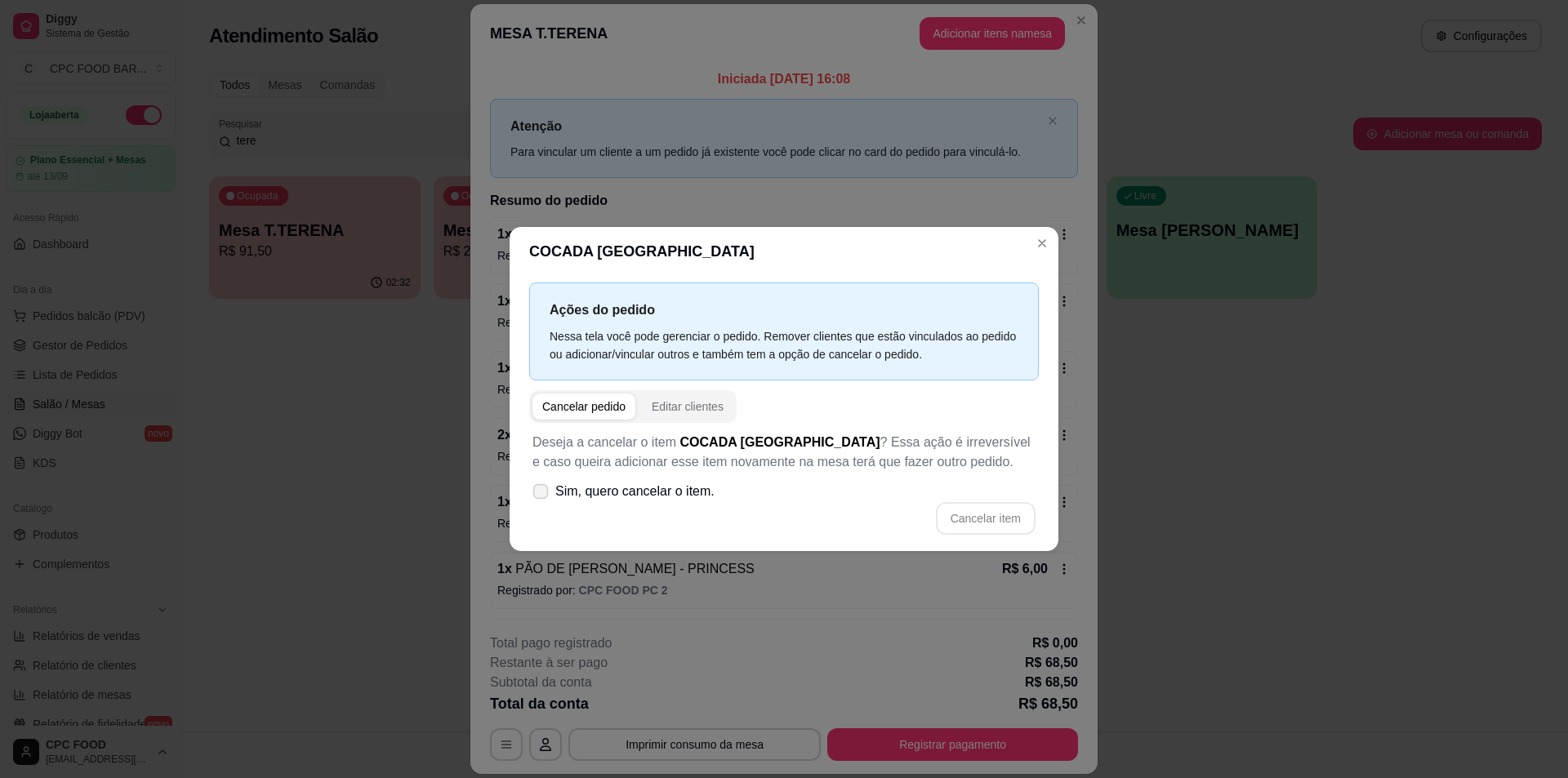
click at [626, 495] on span "Sim, quero cancelar o item." at bounding box center [635, 491] width 160 height 20
click at [543, 495] on input "Sim, quero cancelar o item." at bounding box center [537, 499] width 11 height 11
checkbox input "true"
click at [978, 515] on button "Cancelar item" at bounding box center [985, 518] width 99 height 32
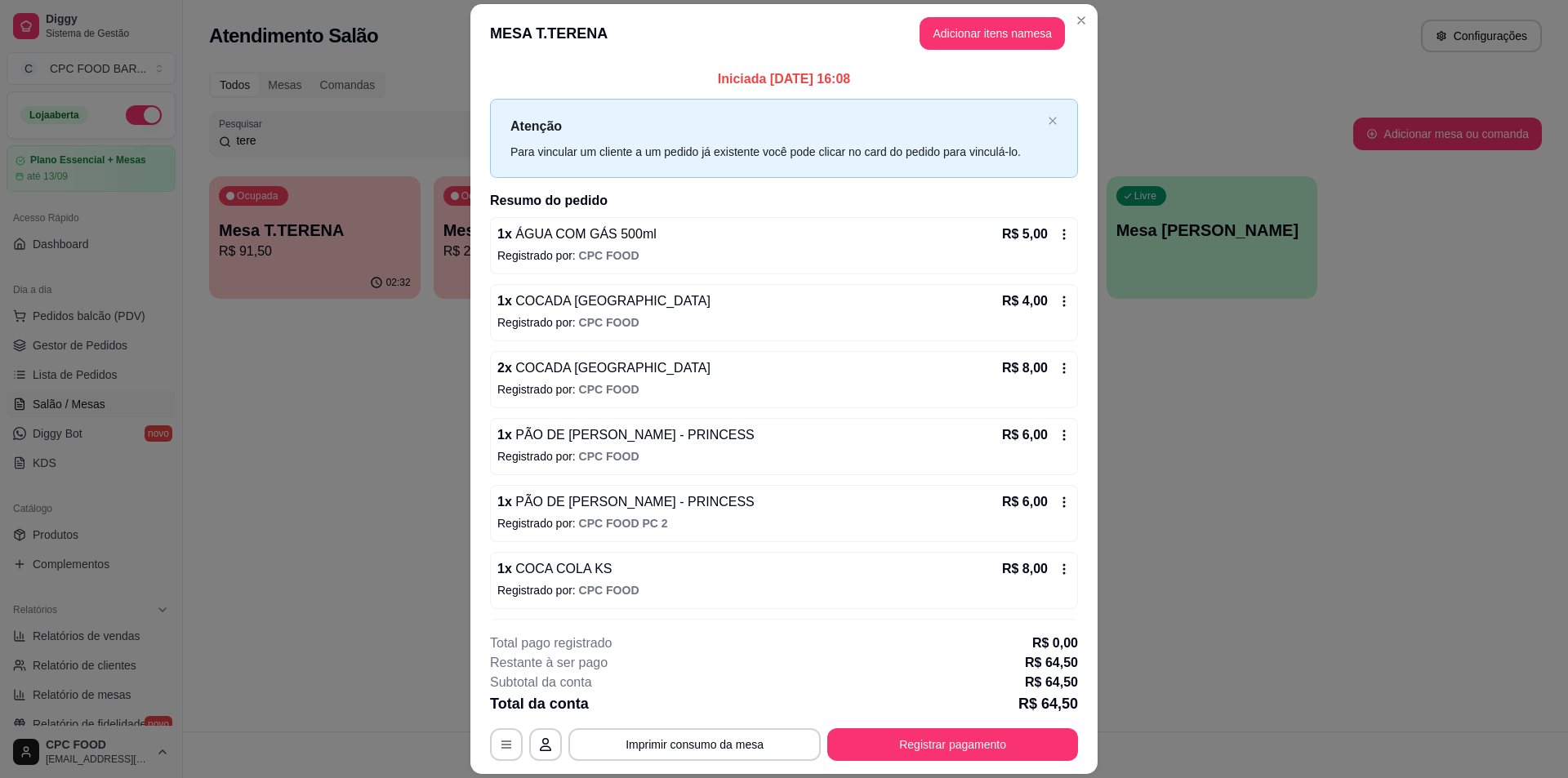
click at [1058, 231] on icon at bounding box center [1064, 233] width 13 height 13
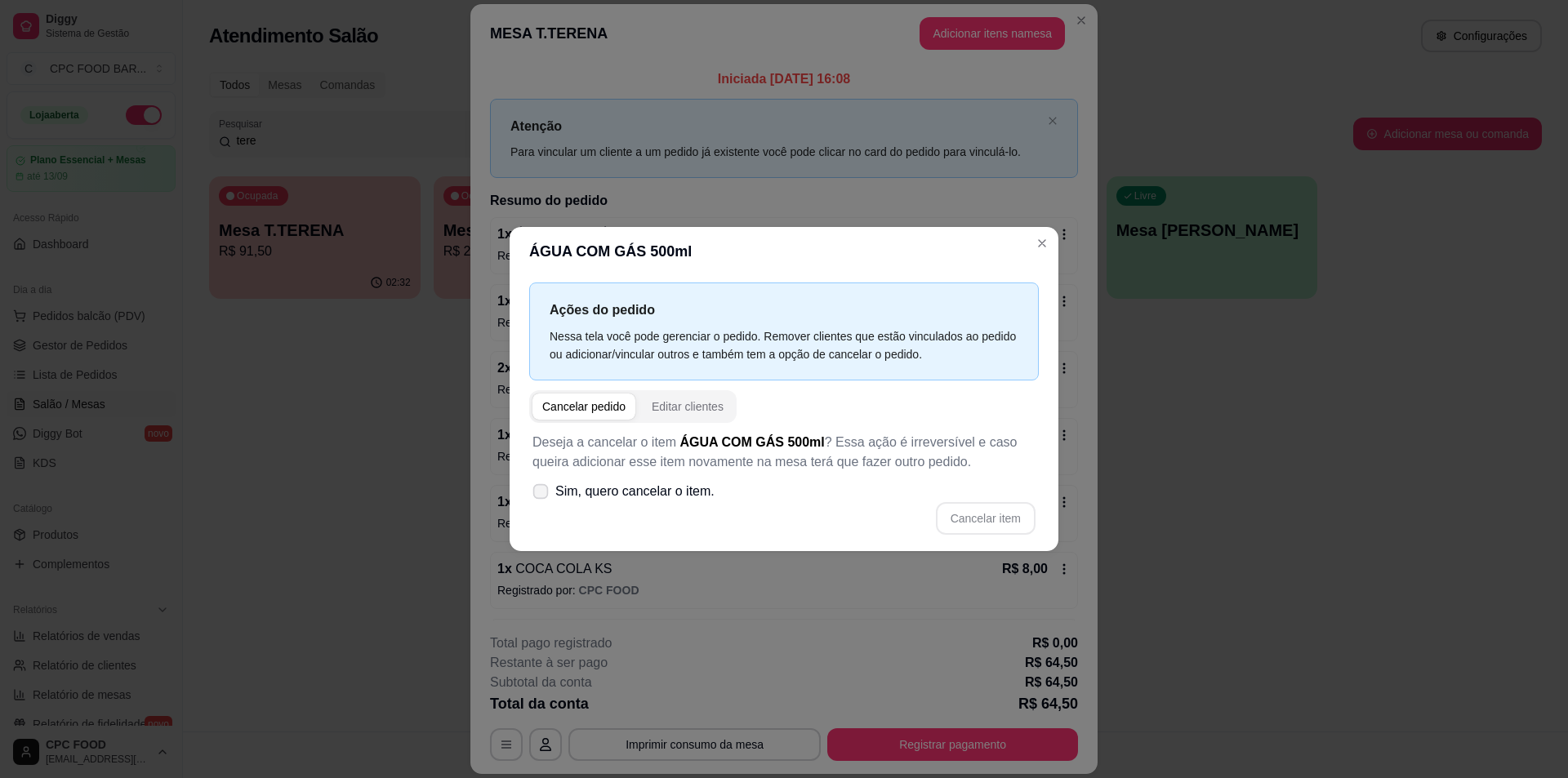
click at [628, 495] on span "Sim, quero cancelar o item." at bounding box center [635, 491] width 160 height 20
click at [543, 495] on input "Sim, quero cancelar o item." at bounding box center [537, 499] width 11 height 11
checkbox input "true"
click at [1012, 508] on button "Cancelar item" at bounding box center [985, 518] width 98 height 32
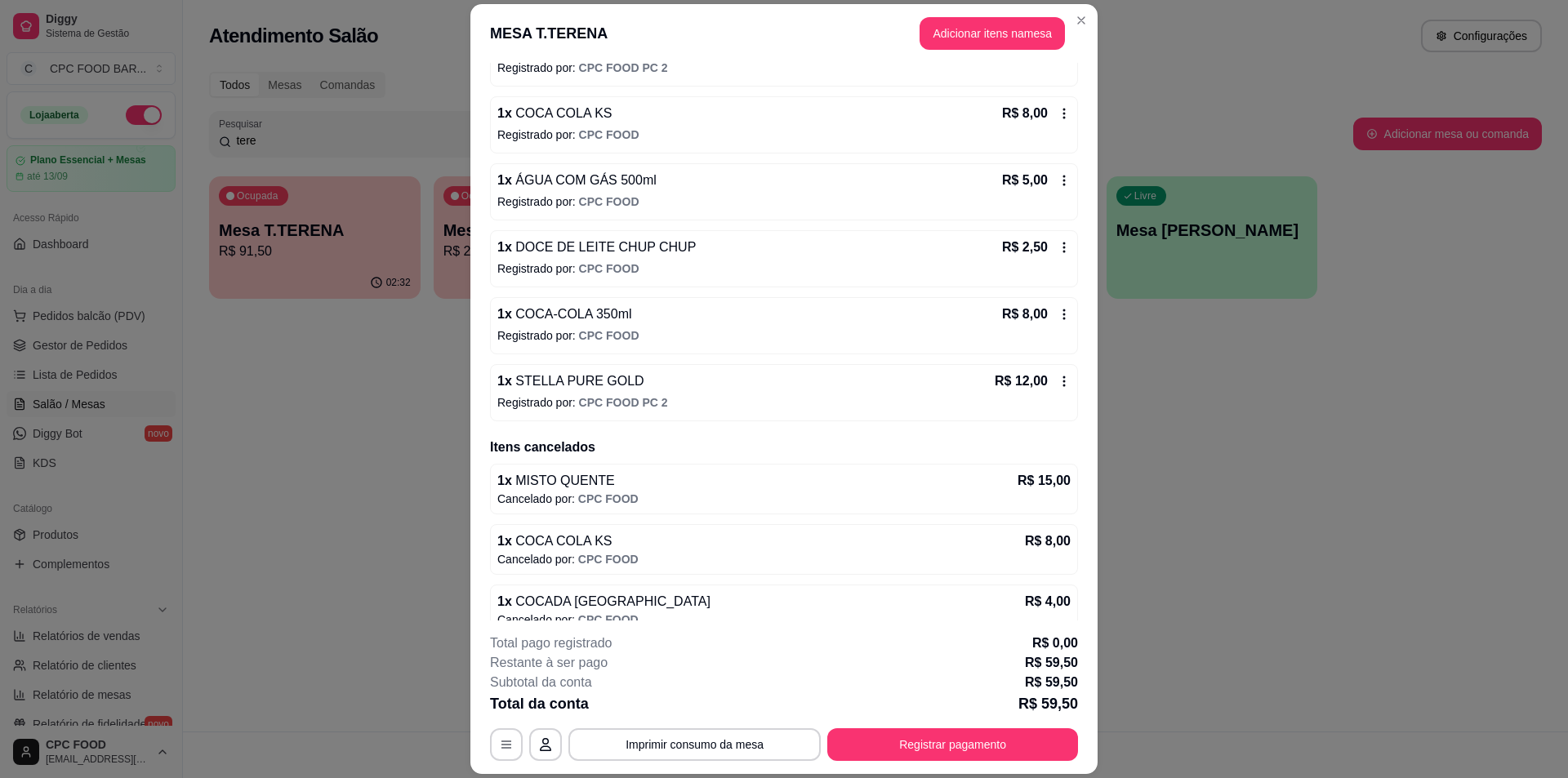
scroll to position [409, 0]
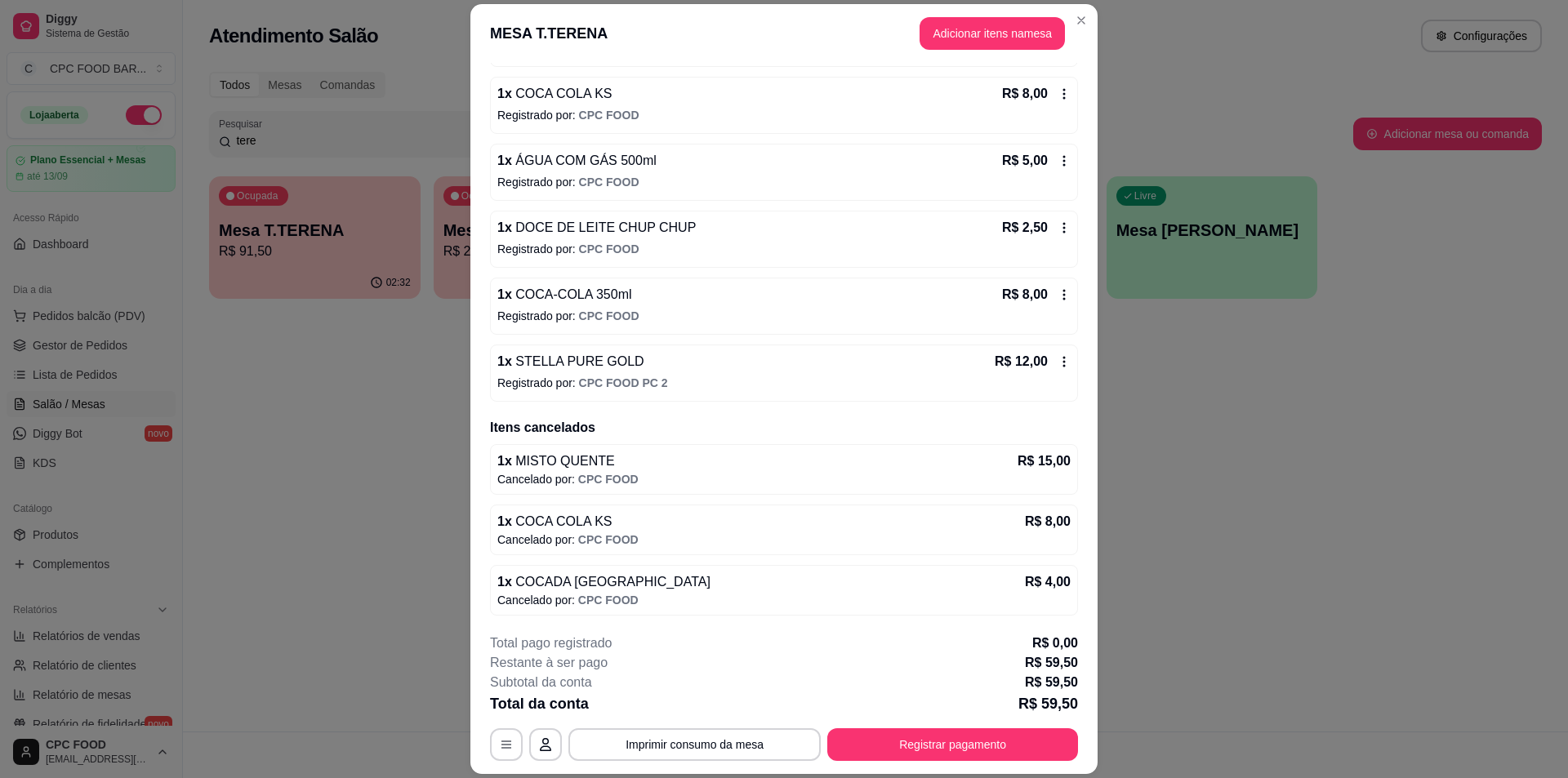
click at [1064, 89] on icon at bounding box center [1065, 94] width 2 height 11
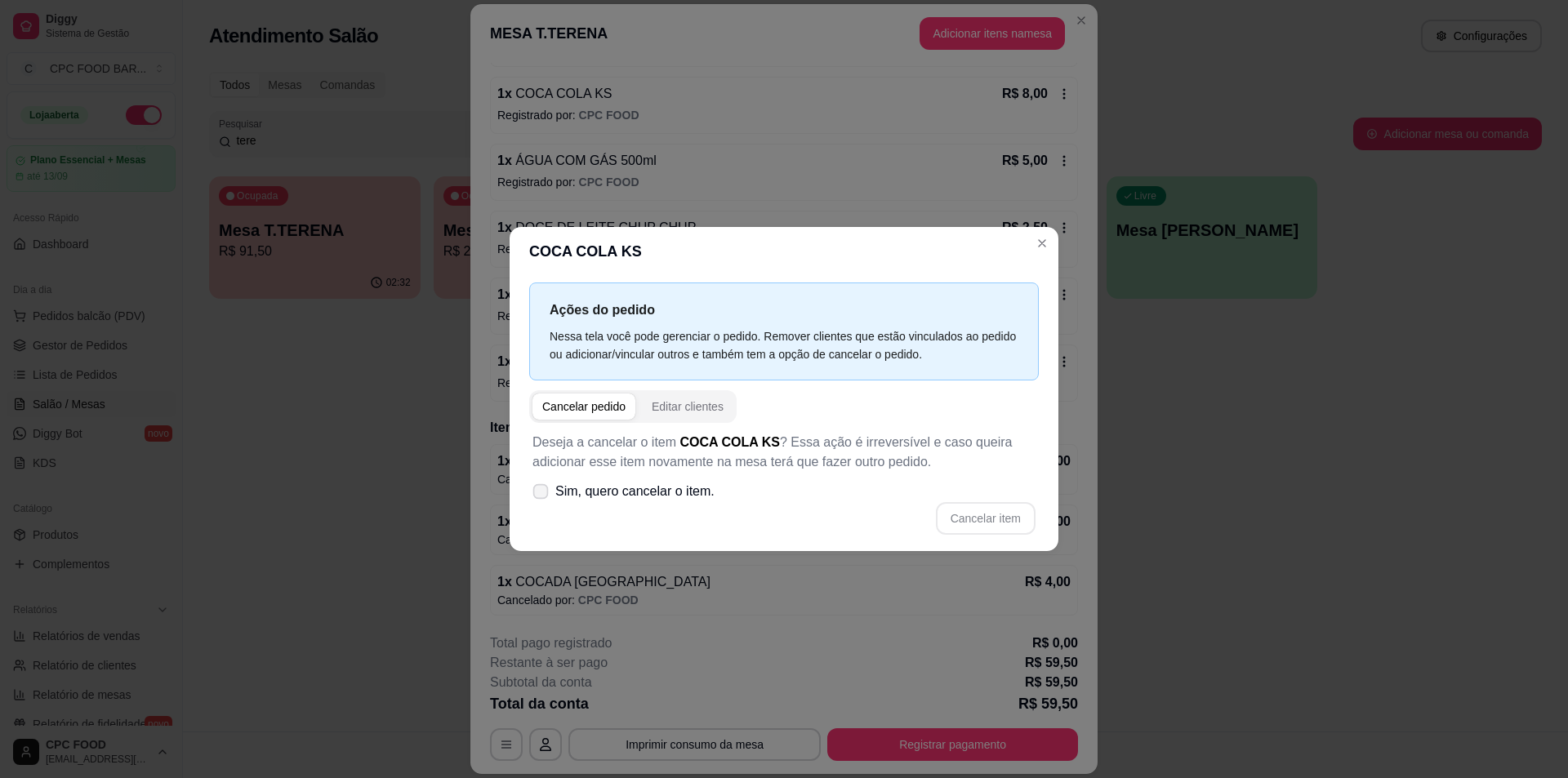
click at [600, 494] on span "Sim, quero cancelar o item." at bounding box center [635, 491] width 160 height 20
click at [543, 494] on input "Sim, quero cancelar o item." at bounding box center [537, 499] width 11 height 11
checkbox input "true"
click at [1005, 507] on button "Cancelar item" at bounding box center [985, 518] width 98 height 32
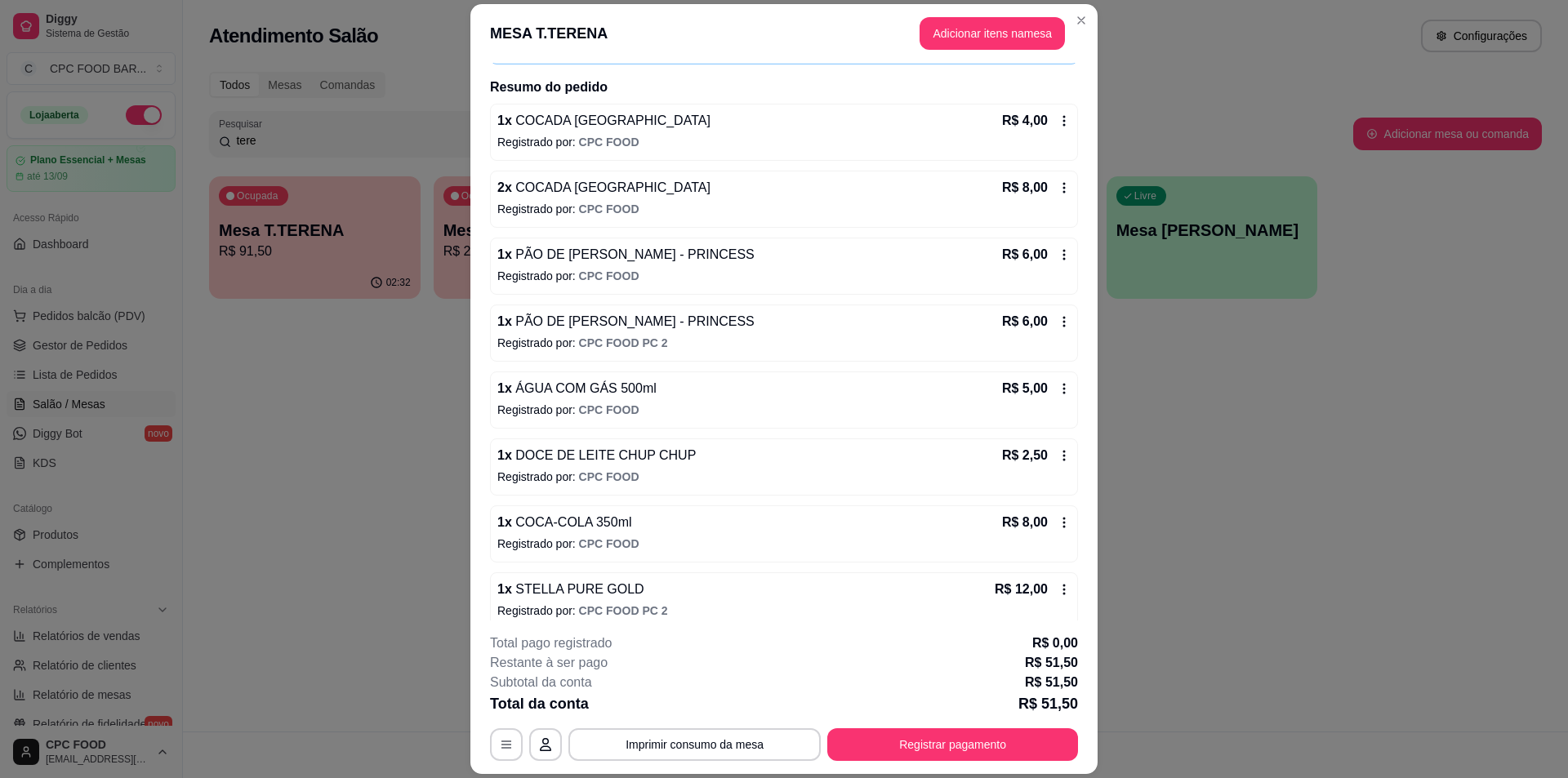
scroll to position [82, 0]
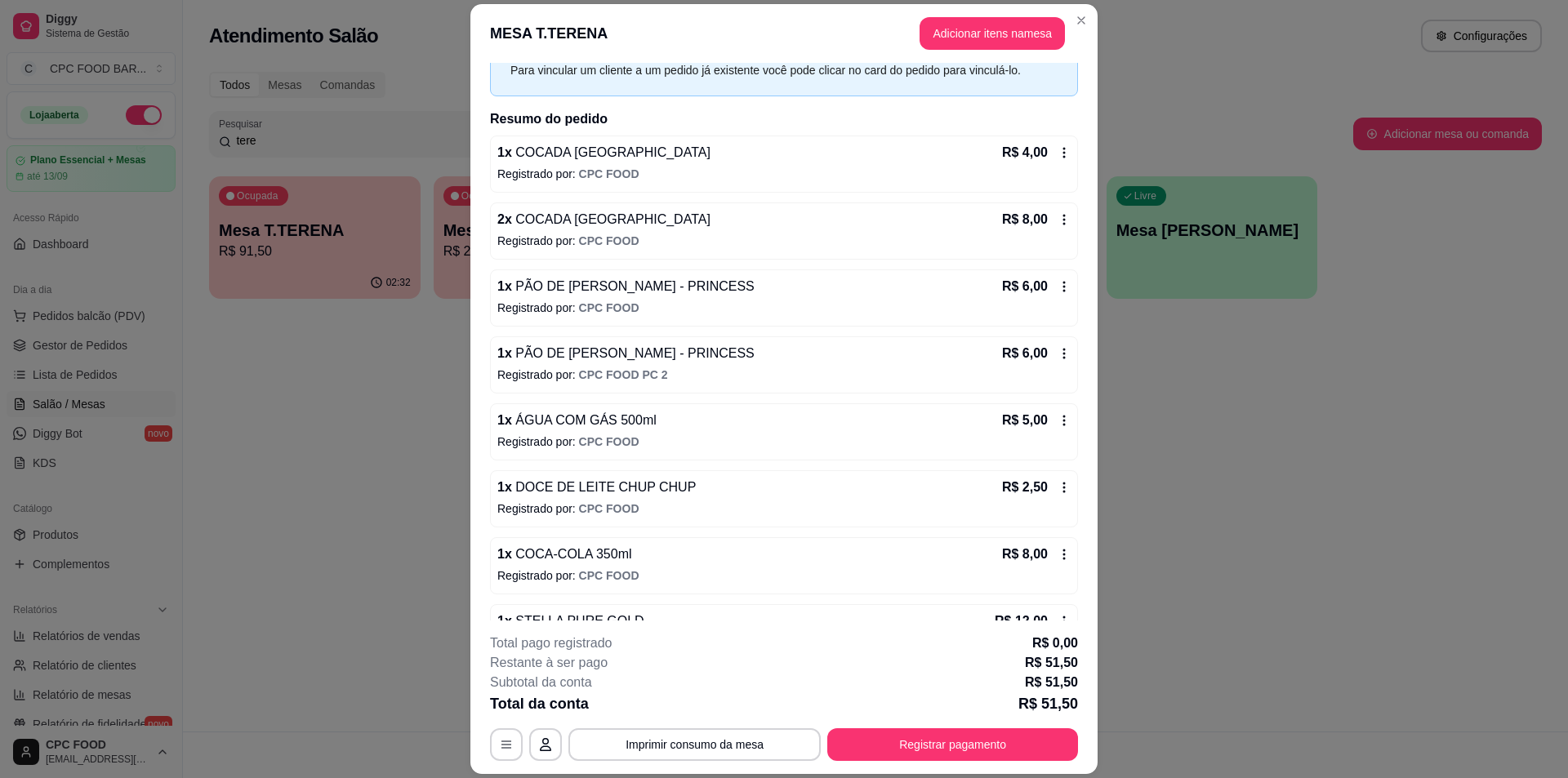
click at [1058, 347] on icon at bounding box center [1064, 353] width 13 height 13
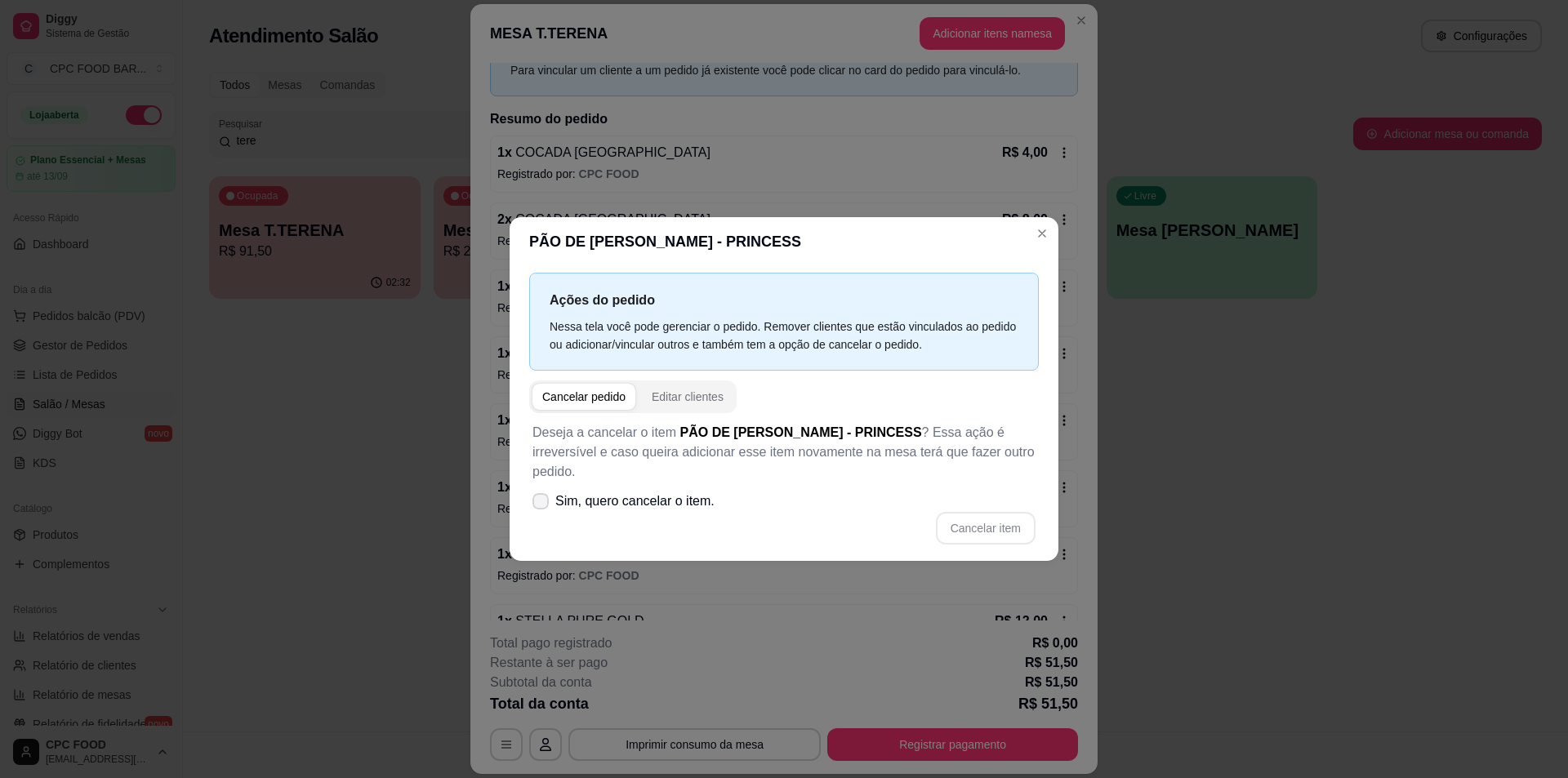
click at [620, 499] on span "Sim, quero cancelar o item." at bounding box center [635, 501] width 160 height 20
click at [543, 504] on input "Sim, quero cancelar o item." at bounding box center [537, 509] width 11 height 11
checkbox input "true"
click at [994, 514] on button "Cancelar item" at bounding box center [985, 528] width 99 height 32
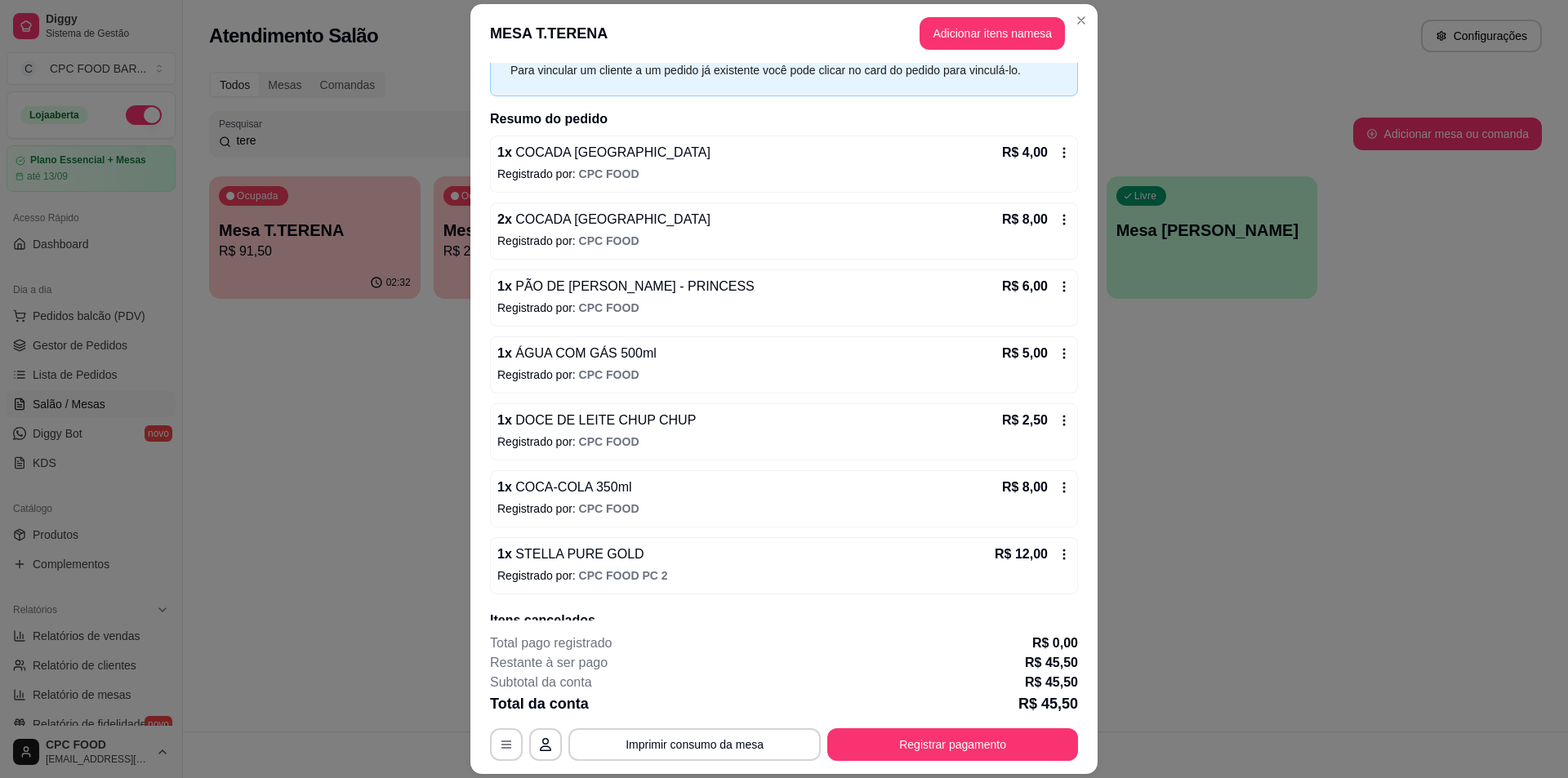
click at [1058, 286] on icon at bounding box center [1064, 286] width 13 height 13
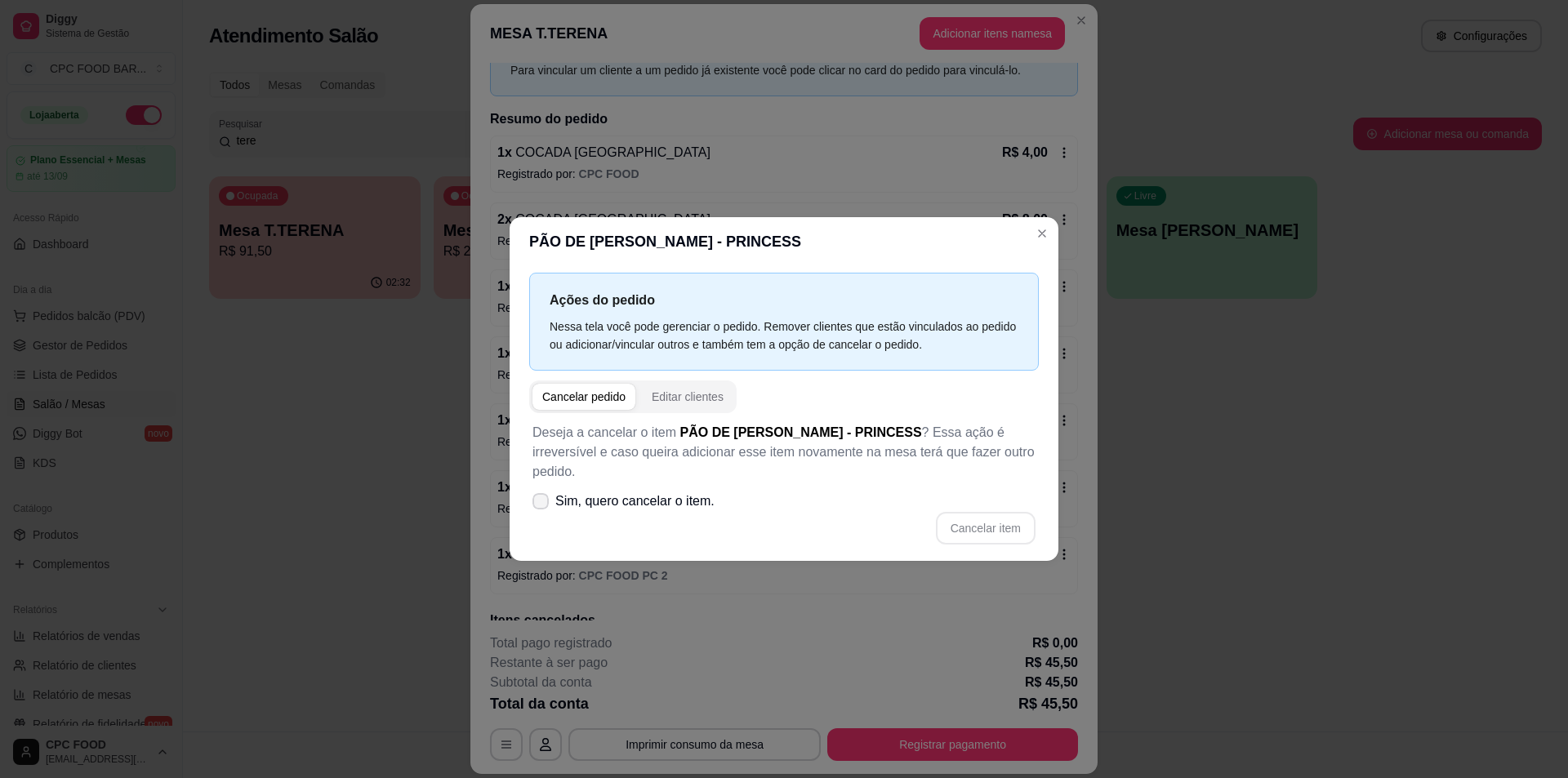
click at [561, 493] on span "Sim, quero cancelar o item." at bounding box center [635, 501] width 160 height 20
click at [543, 504] on input "Sim, quero cancelar o item." at bounding box center [537, 509] width 11 height 11
checkbox input "true"
click at [1014, 512] on button "Cancelar item" at bounding box center [985, 528] width 99 height 32
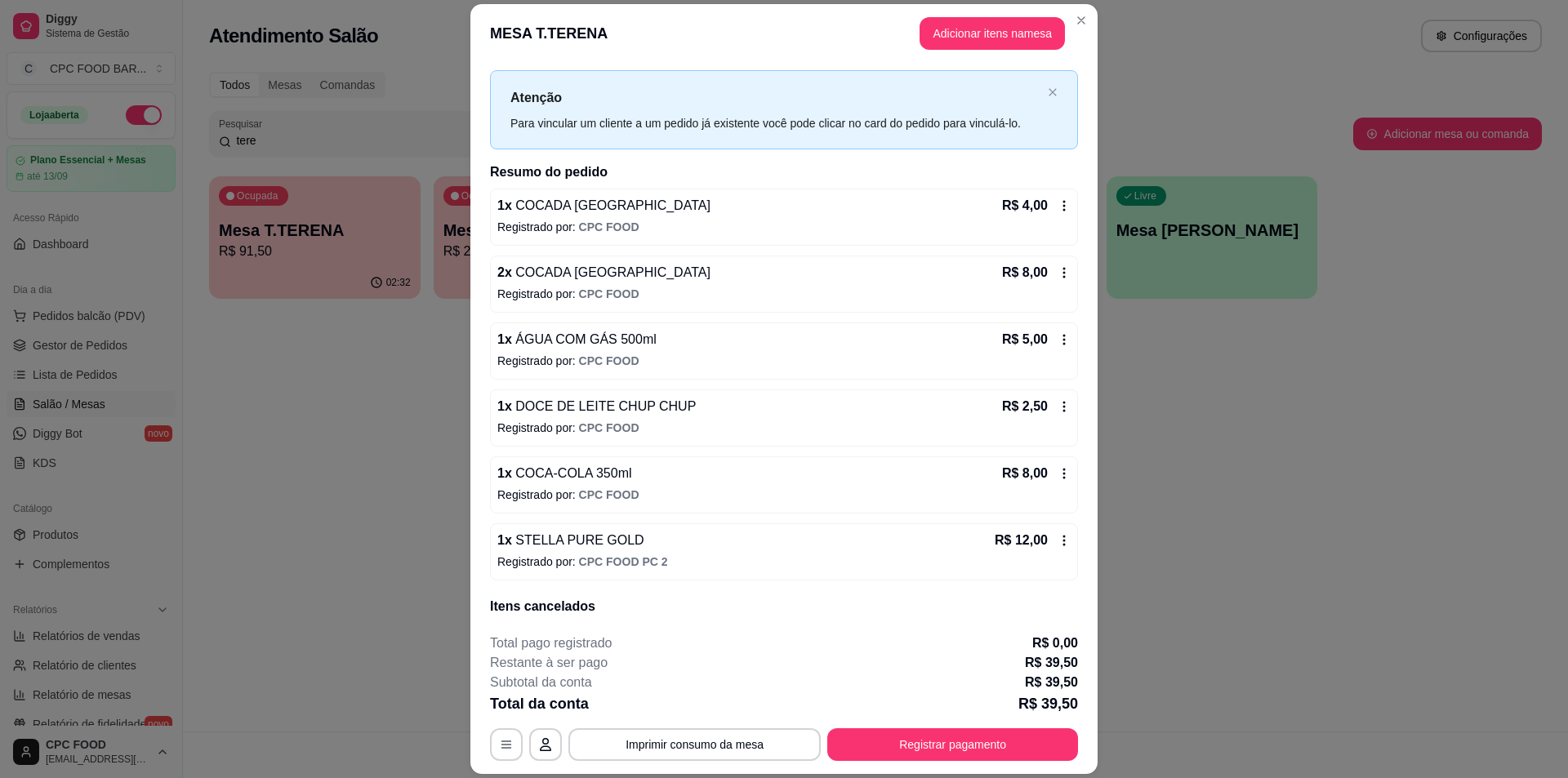
scroll to position [0, 0]
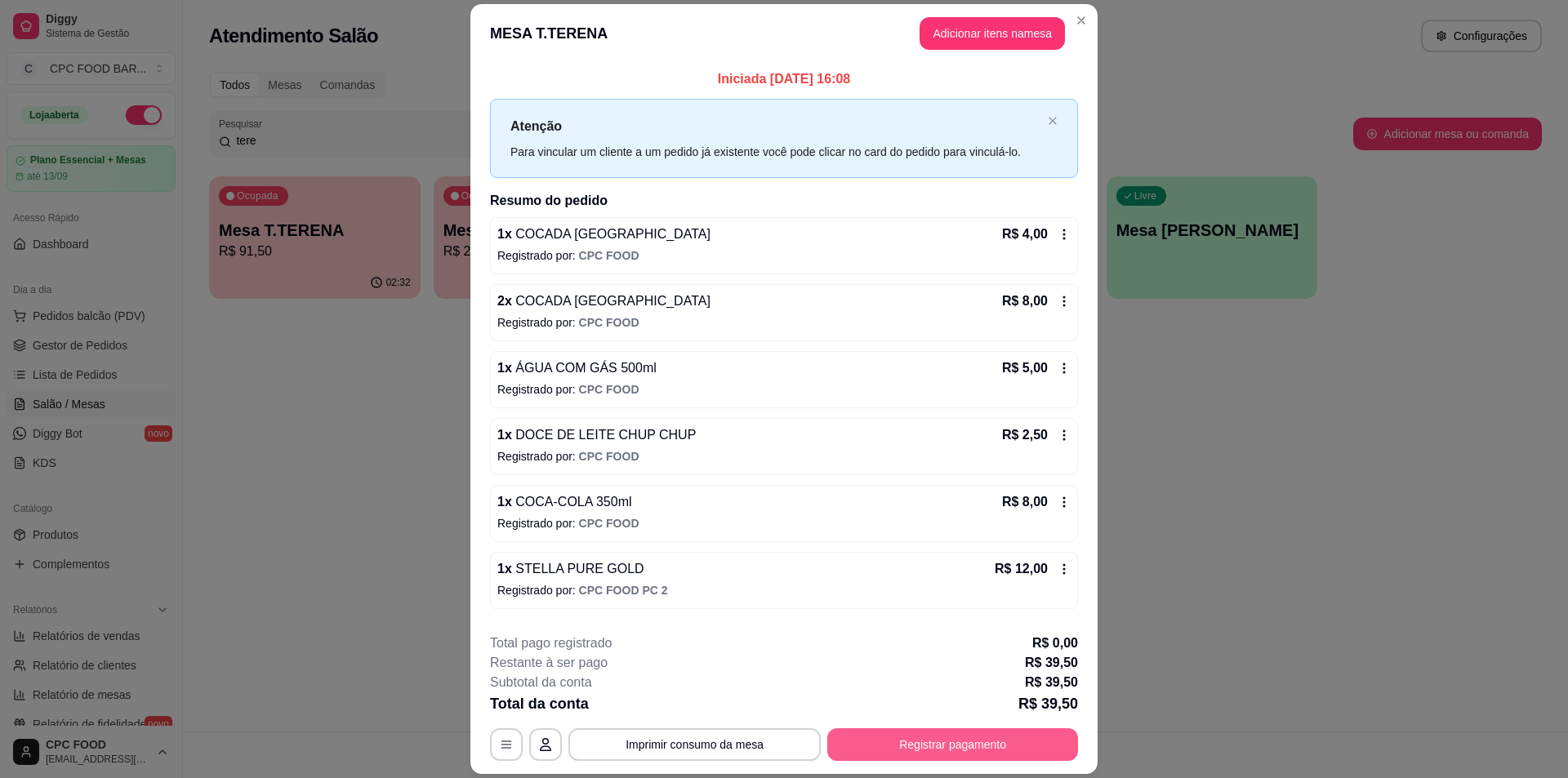
click at [987, 748] on button "Registrar pagamento" at bounding box center [952, 745] width 251 height 32
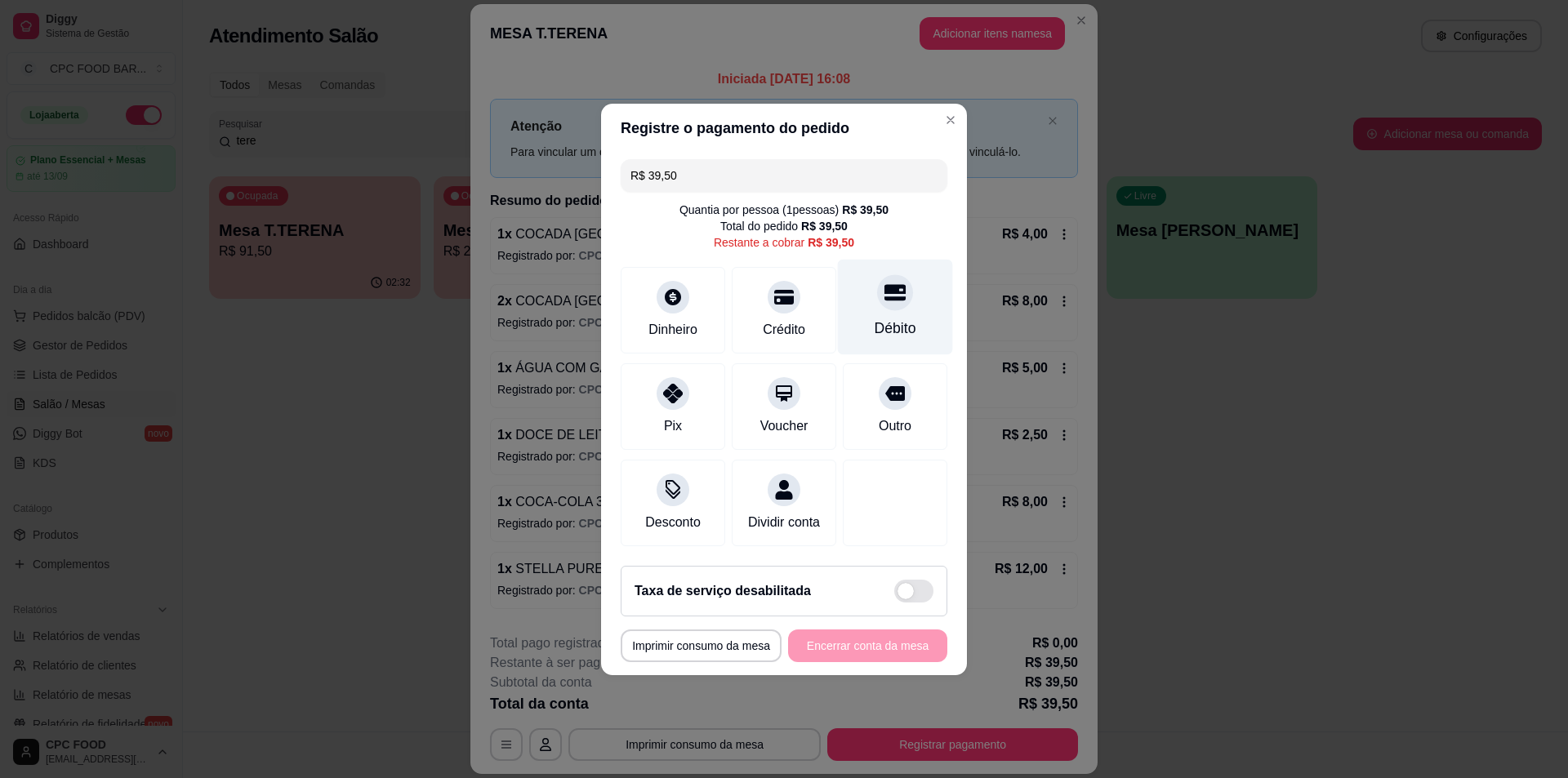
click at [894, 305] on div "Débito" at bounding box center [895, 306] width 115 height 96
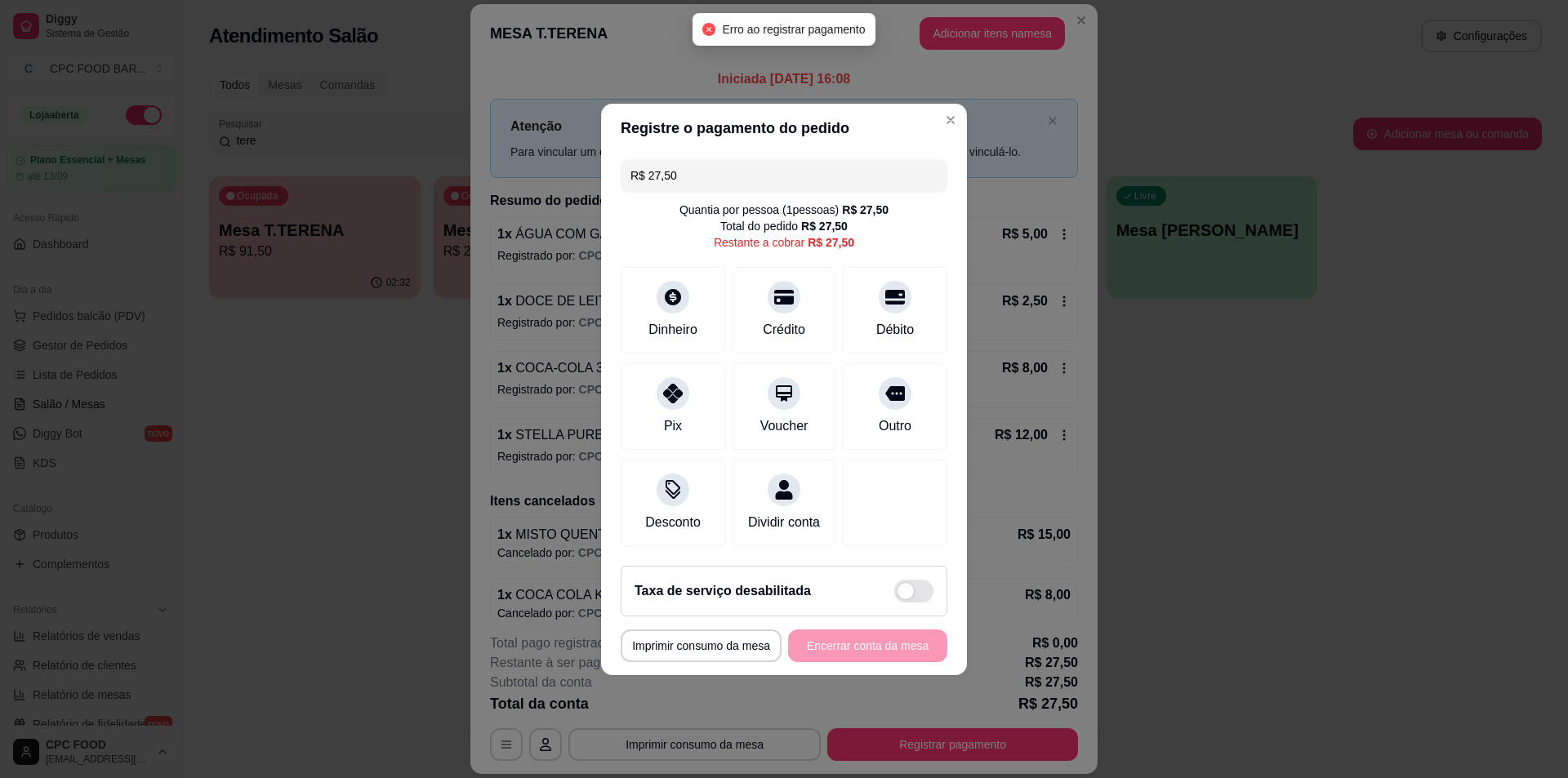
click at [868, 662] on div "**********" at bounding box center [784, 645] width 327 height 32
click at [895, 288] on icon at bounding box center [895, 292] width 22 height 17
type input "R$ 0,00"
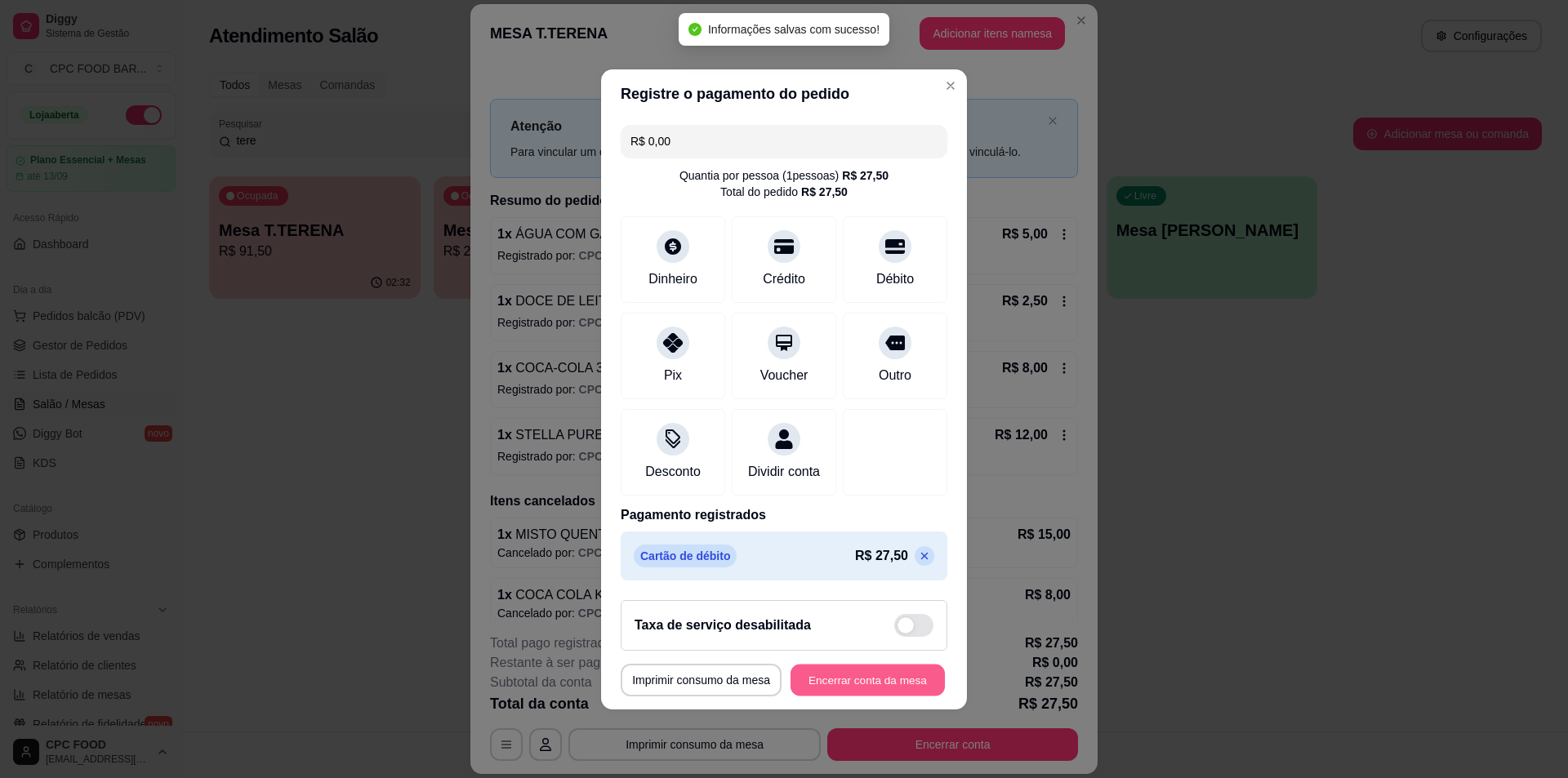
click at [829, 695] on button "Encerrar conta da mesa" at bounding box center [868, 680] width 155 height 32
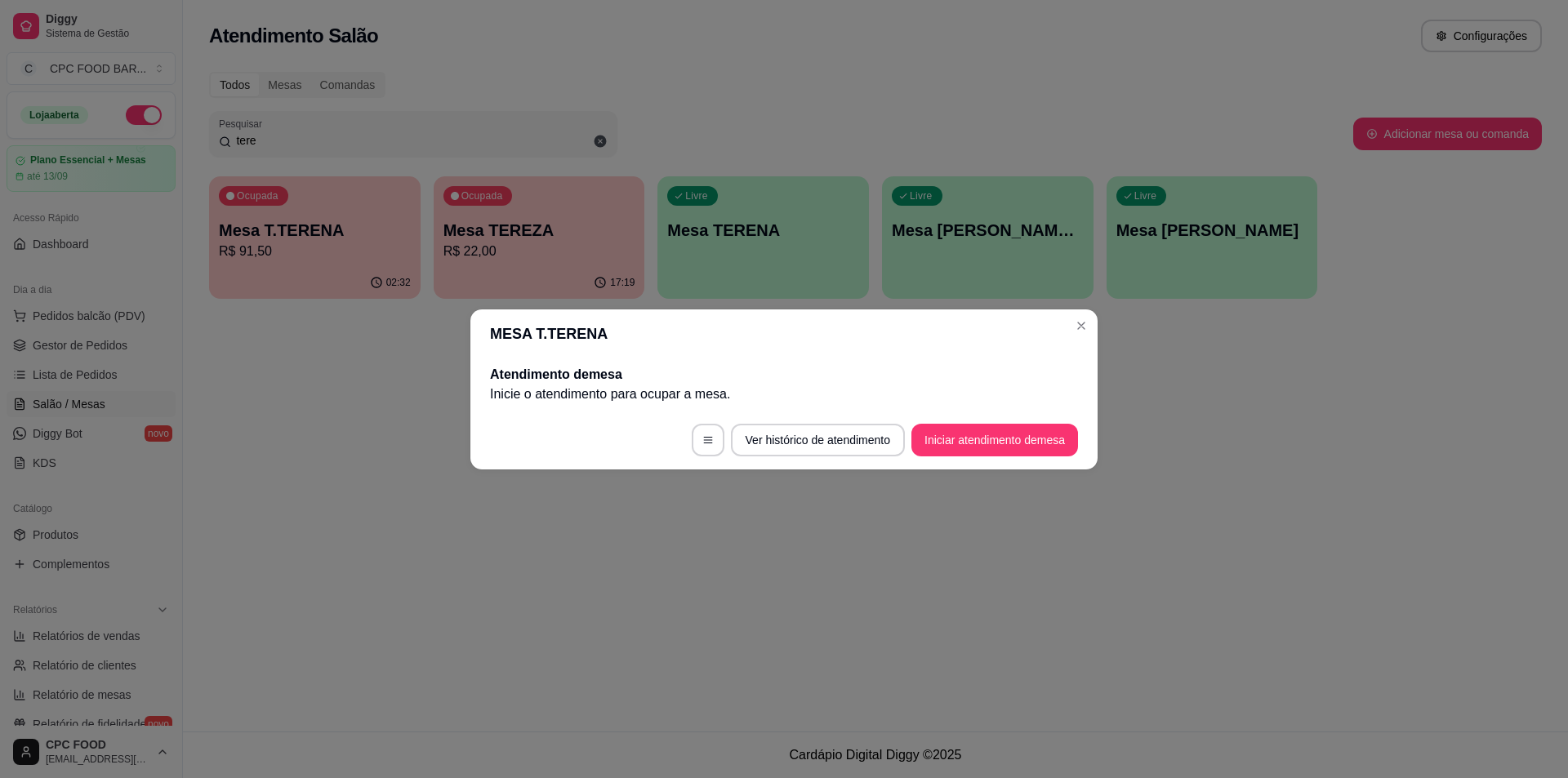
click at [1087, 310] on header "MESA T.TERENA" at bounding box center [784, 334] width 627 height 49
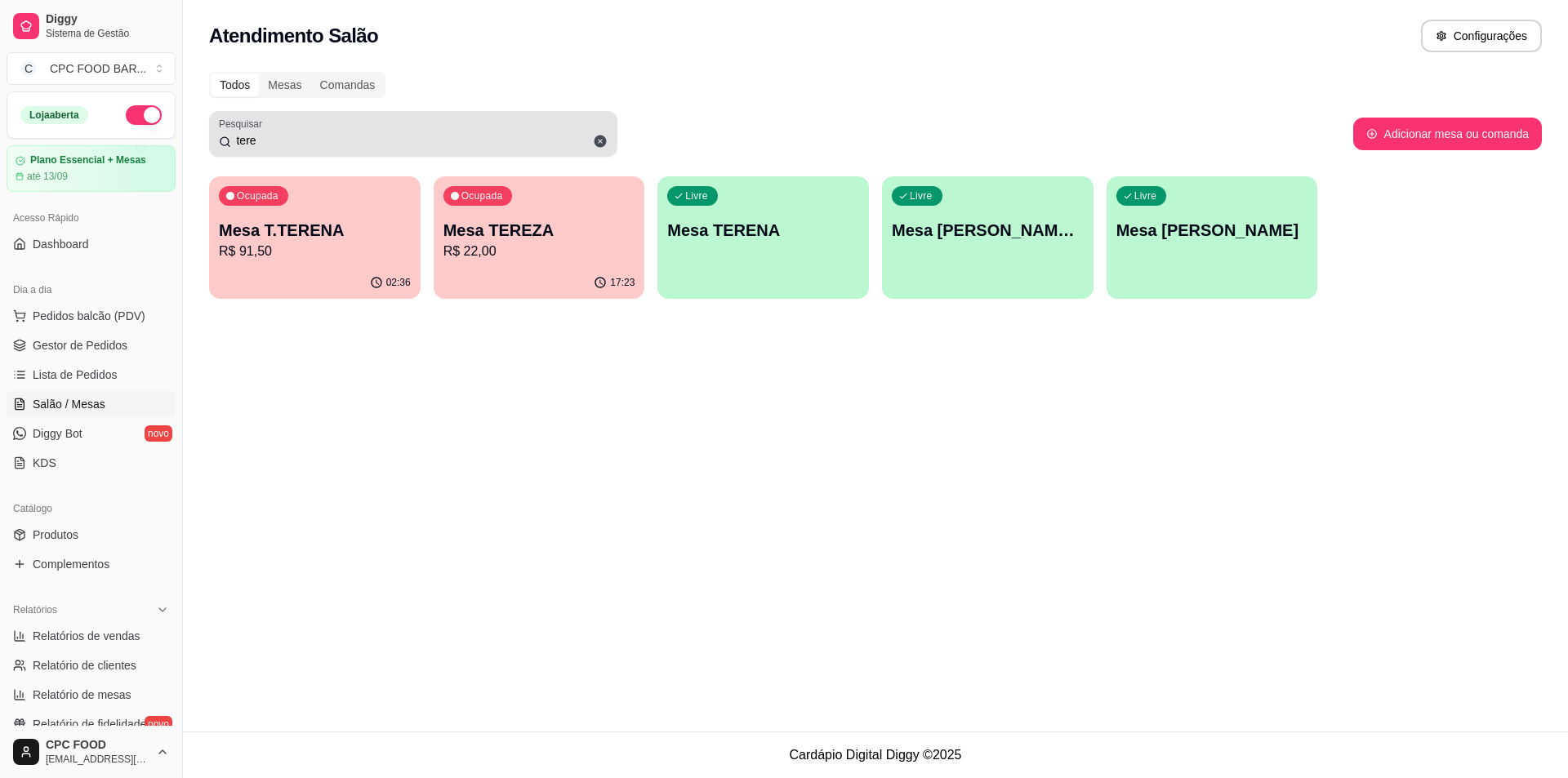
click at [594, 136] on icon at bounding box center [600, 141] width 15 height 15
click at [599, 139] on input "tere" at bounding box center [420, 140] width 376 height 17
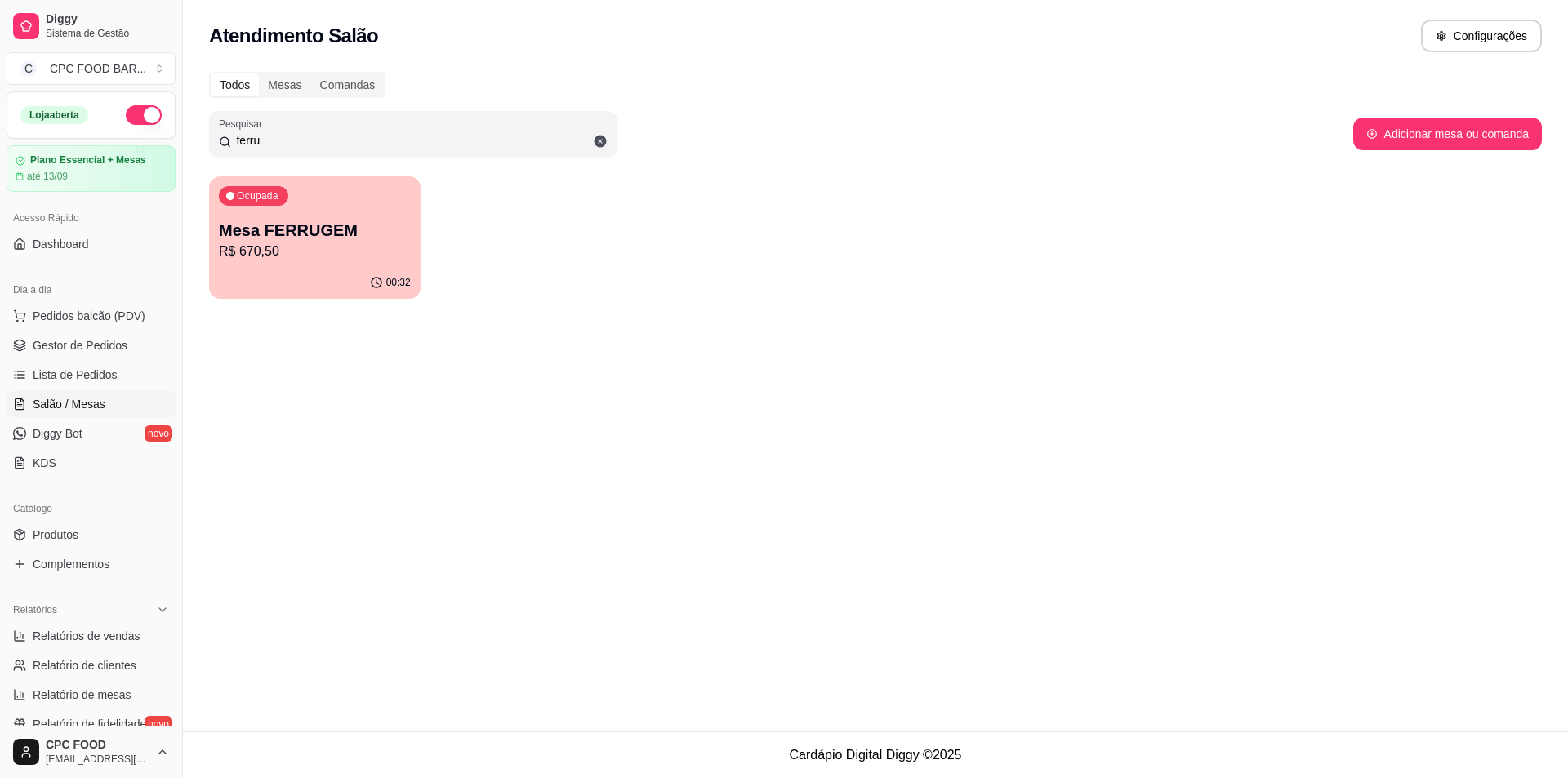
type input "ferru"
click at [266, 213] on div "Ocupada Mesa FERRUGEM R$ 670,50" at bounding box center [314, 222] width 212 height 91
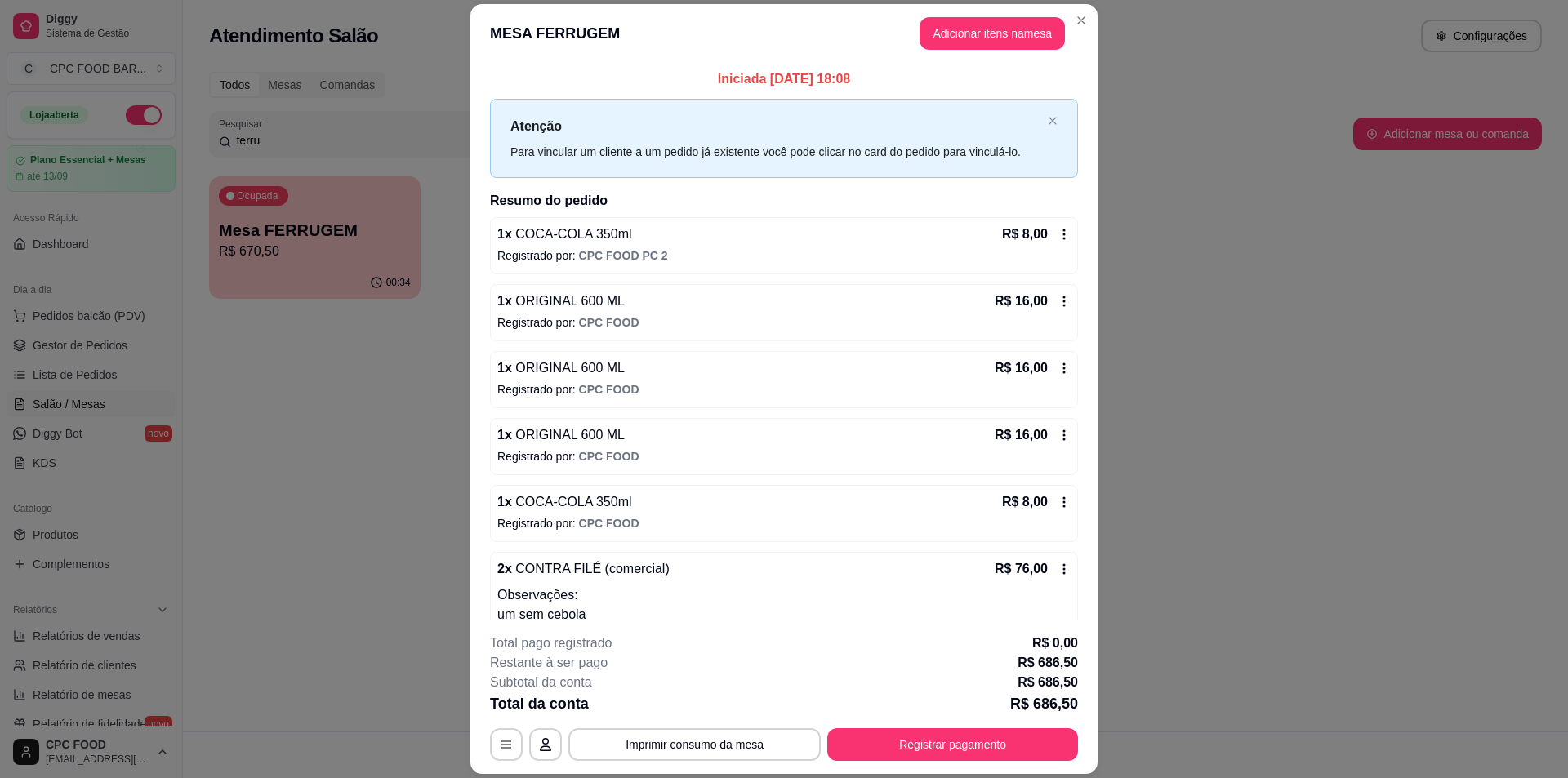
scroll to position [48, 0]
